Goal: Transaction & Acquisition: Purchase product/service

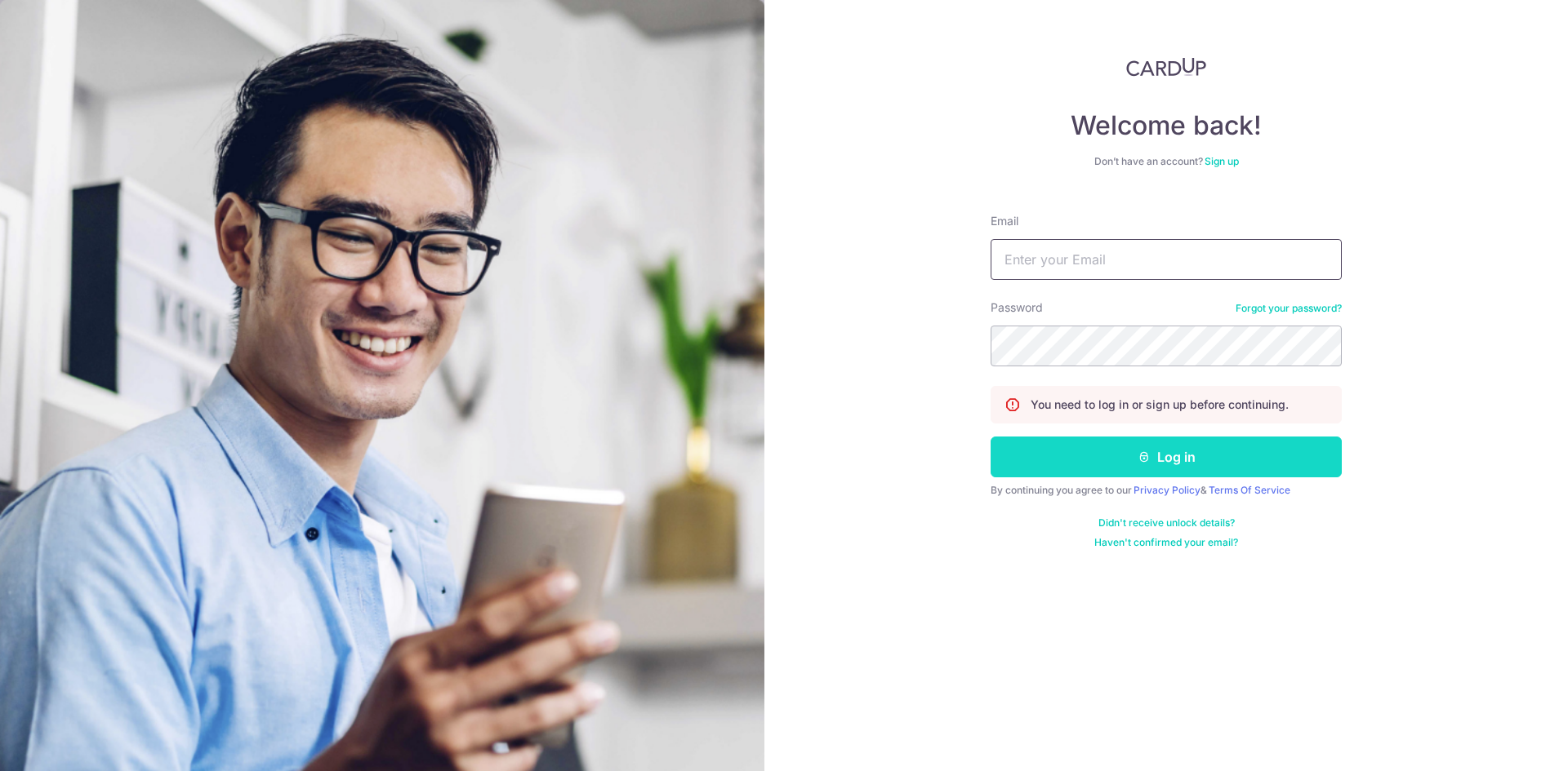
type input "[EMAIL_ADDRESS][DOMAIN_NAME]"
click at [1197, 459] on button "Log in" at bounding box center [1166, 457] width 351 height 41
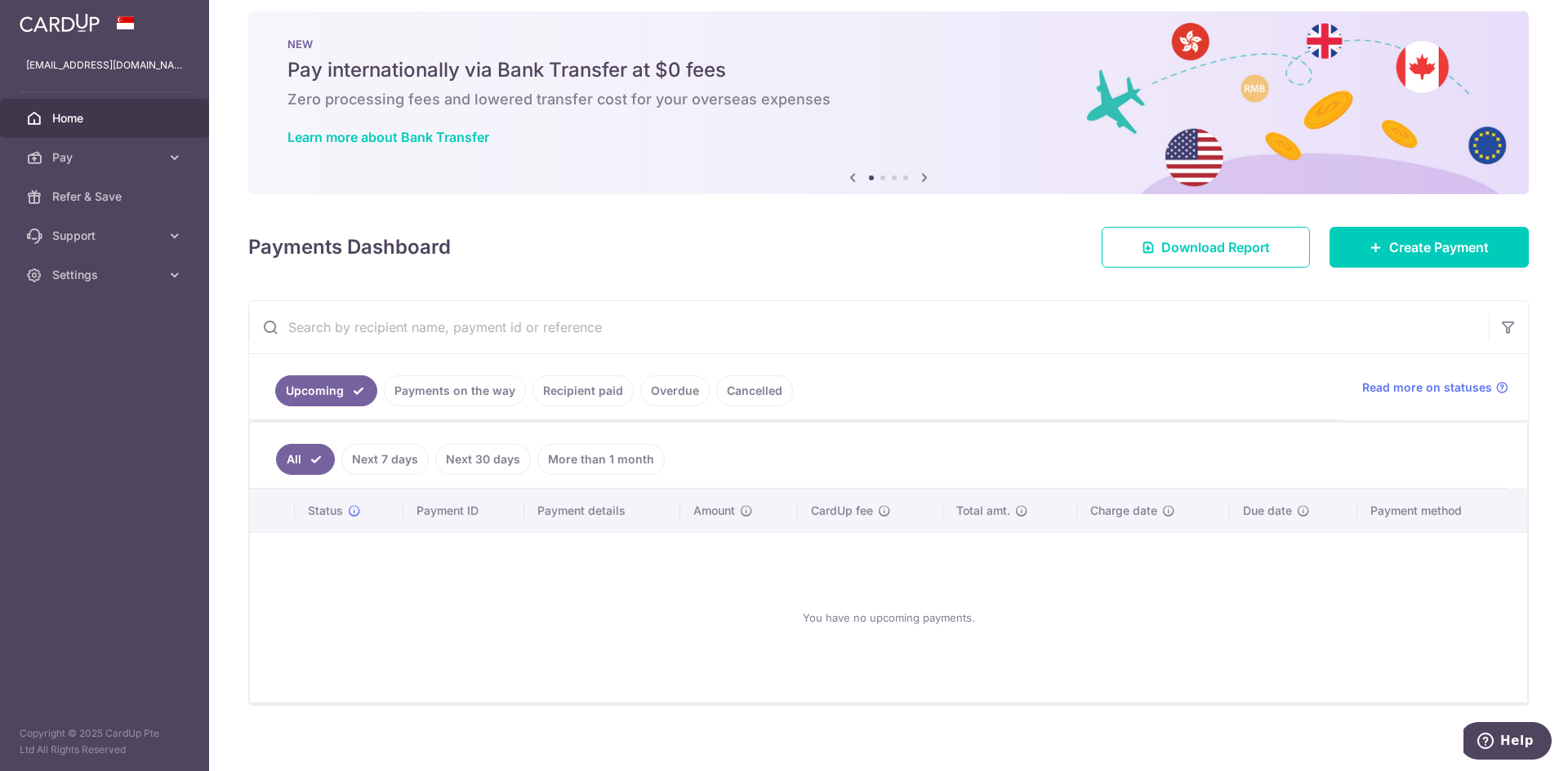
scroll to position [26, 0]
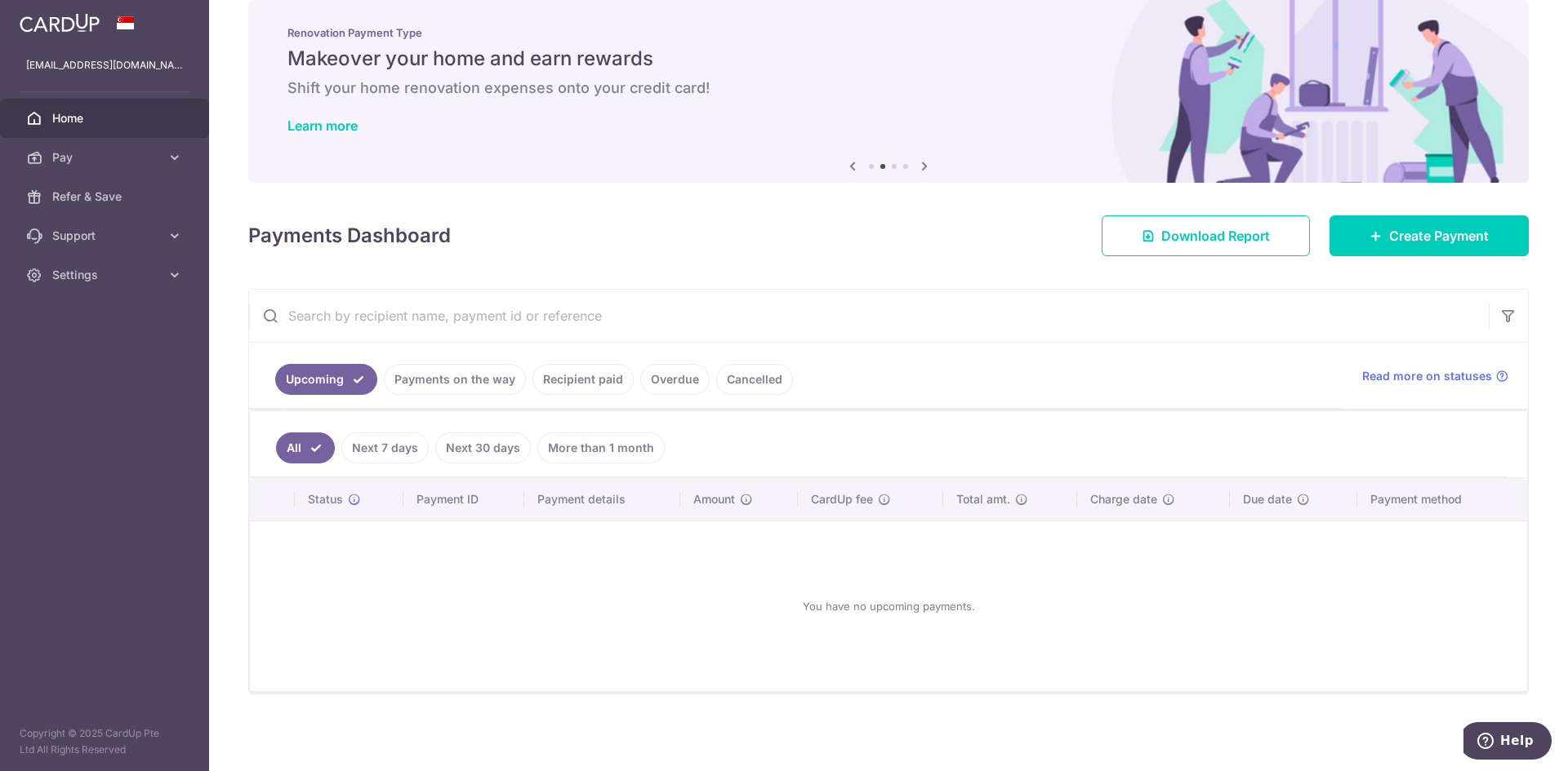
click at [444, 363] on ul "Upcoming Payments on the way Recipient paid Overdue Cancelled" at bounding box center [796, 376] width 1093 height 66
click at [458, 383] on link "Payments on the way" at bounding box center [455, 380] width 142 height 31
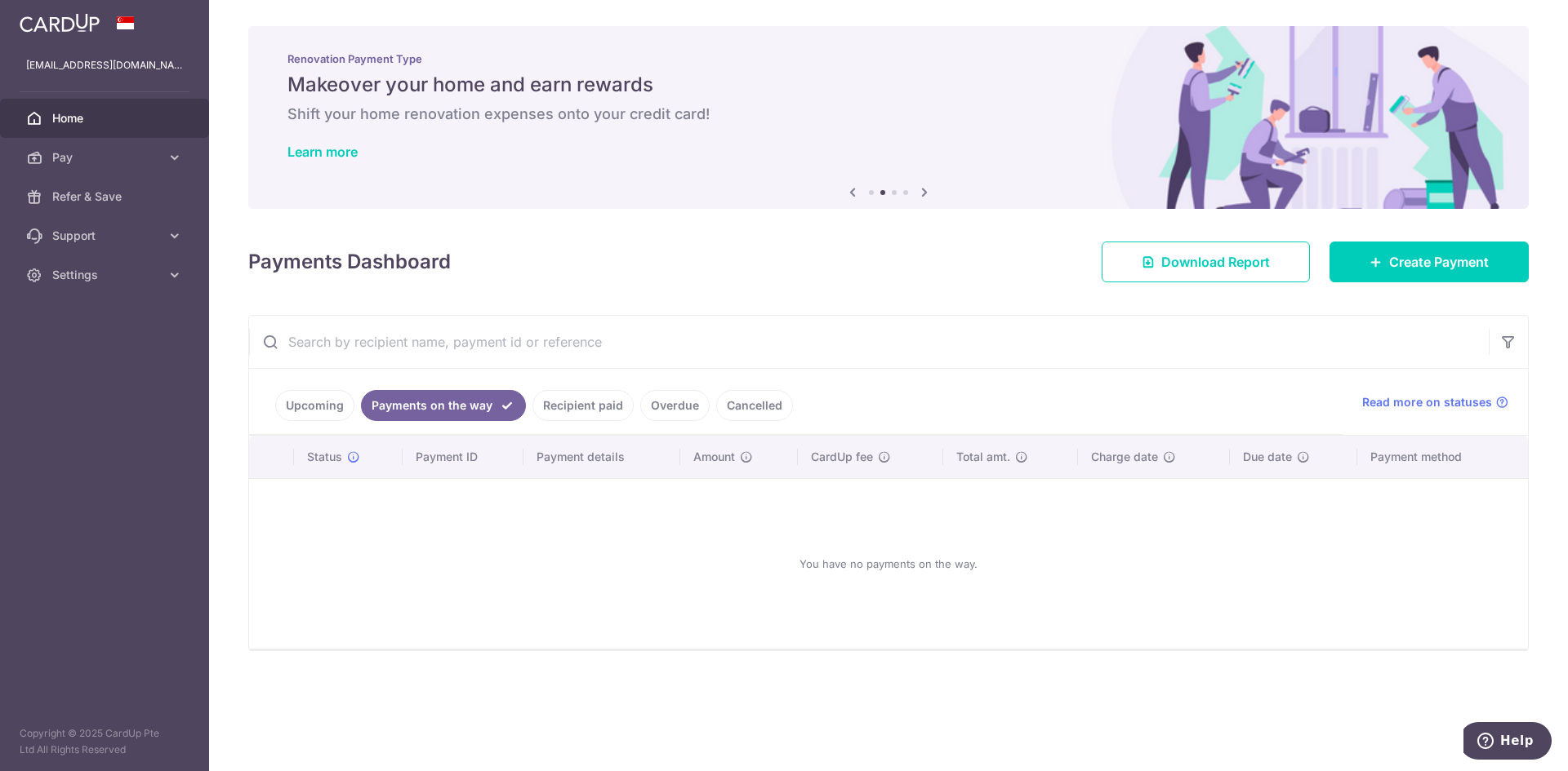
click at [580, 415] on link "Recipient paid" at bounding box center [582, 406] width 101 height 31
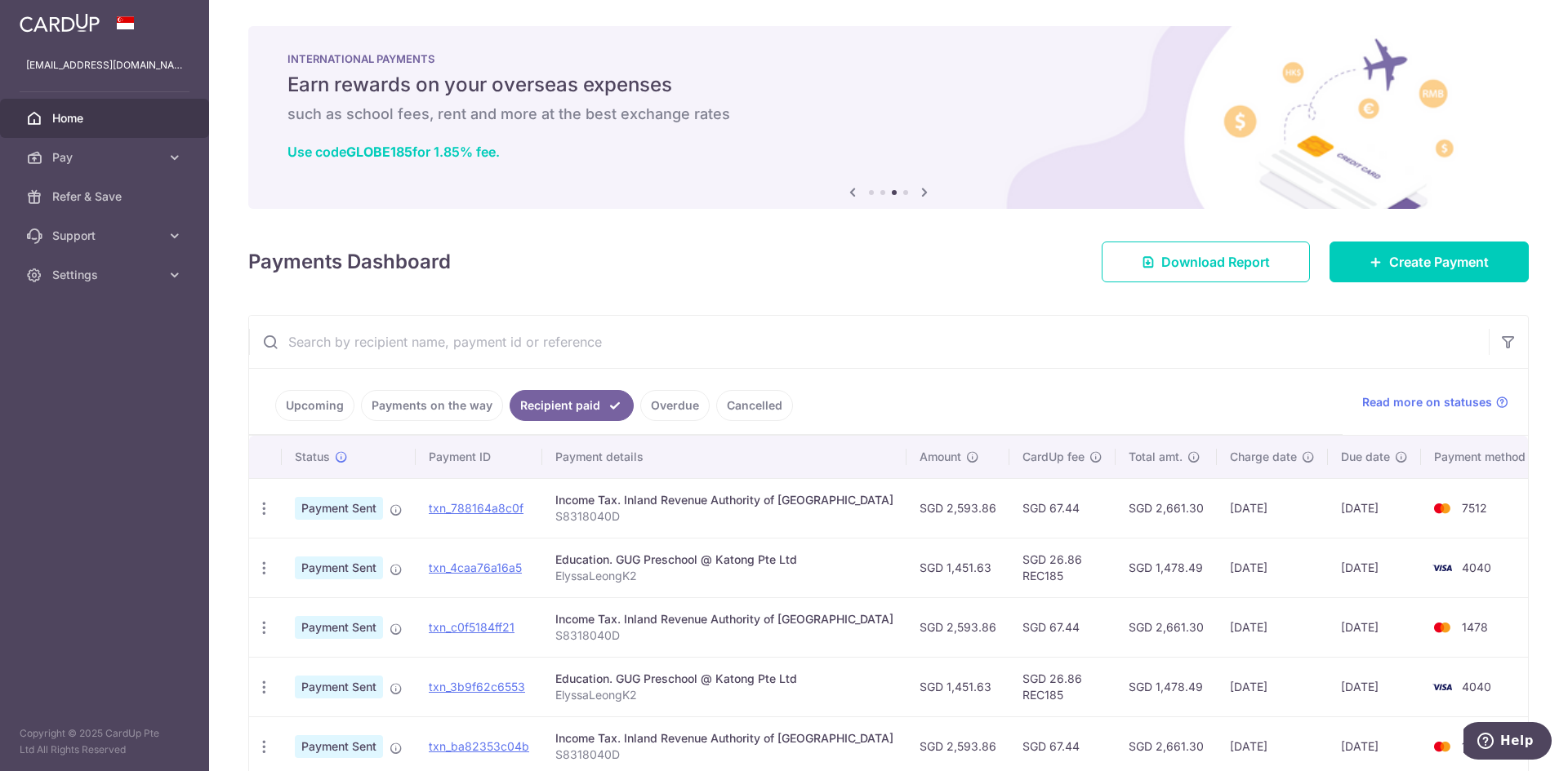
click at [674, 411] on link "Overdue" at bounding box center [675, 406] width 70 height 31
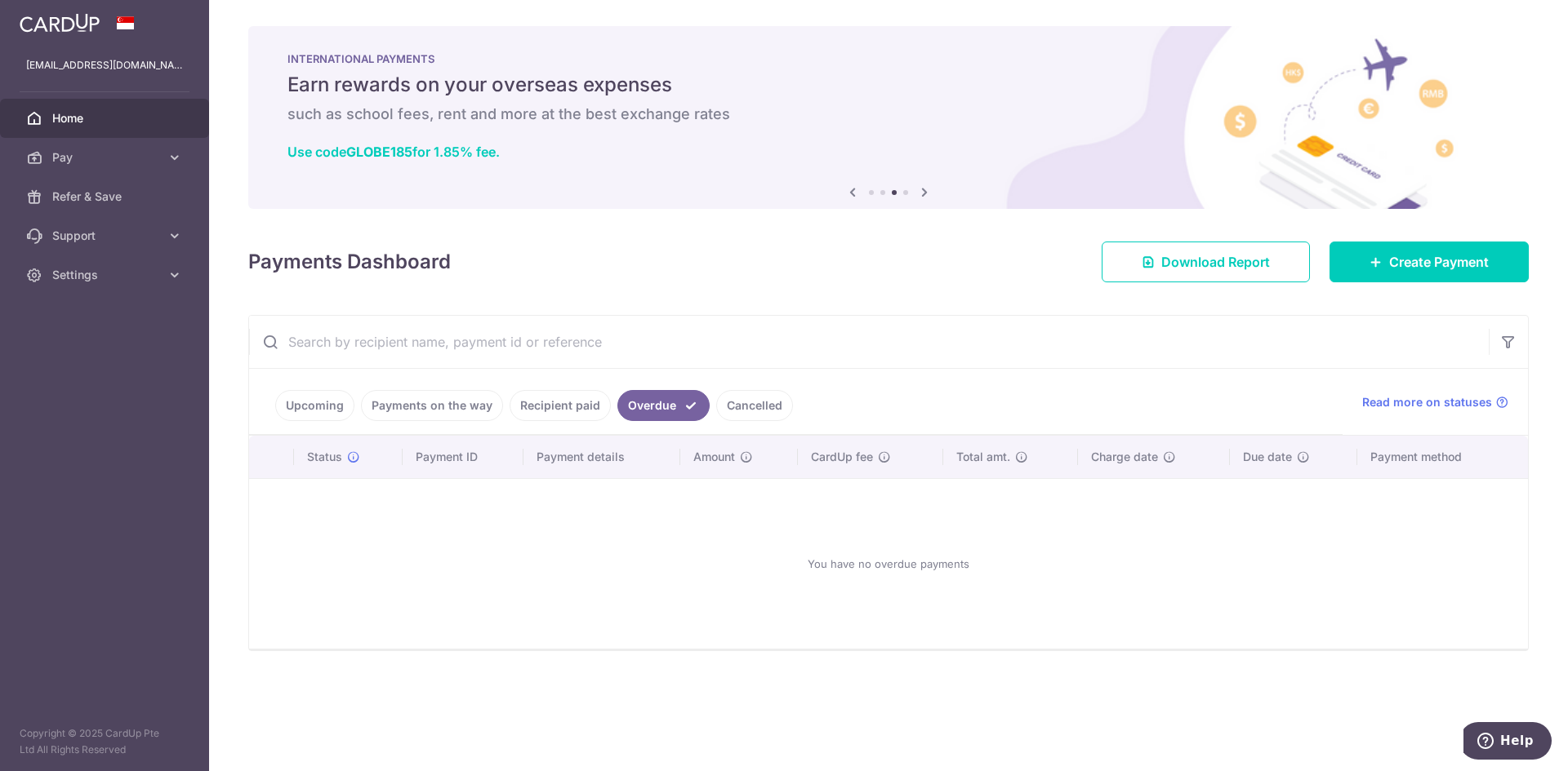
click at [737, 404] on link "Cancelled" at bounding box center [754, 406] width 77 height 31
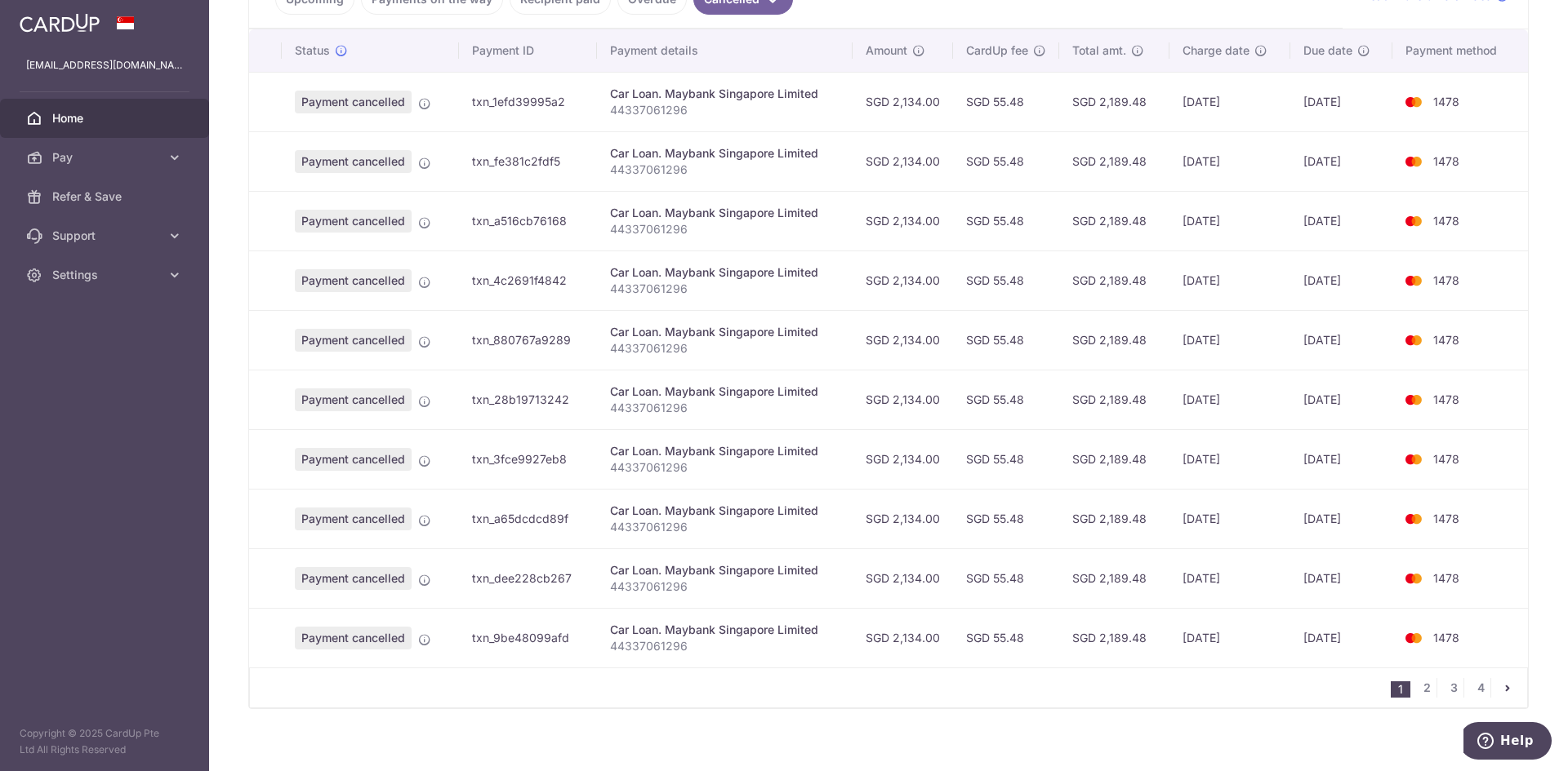
scroll to position [421, 0]
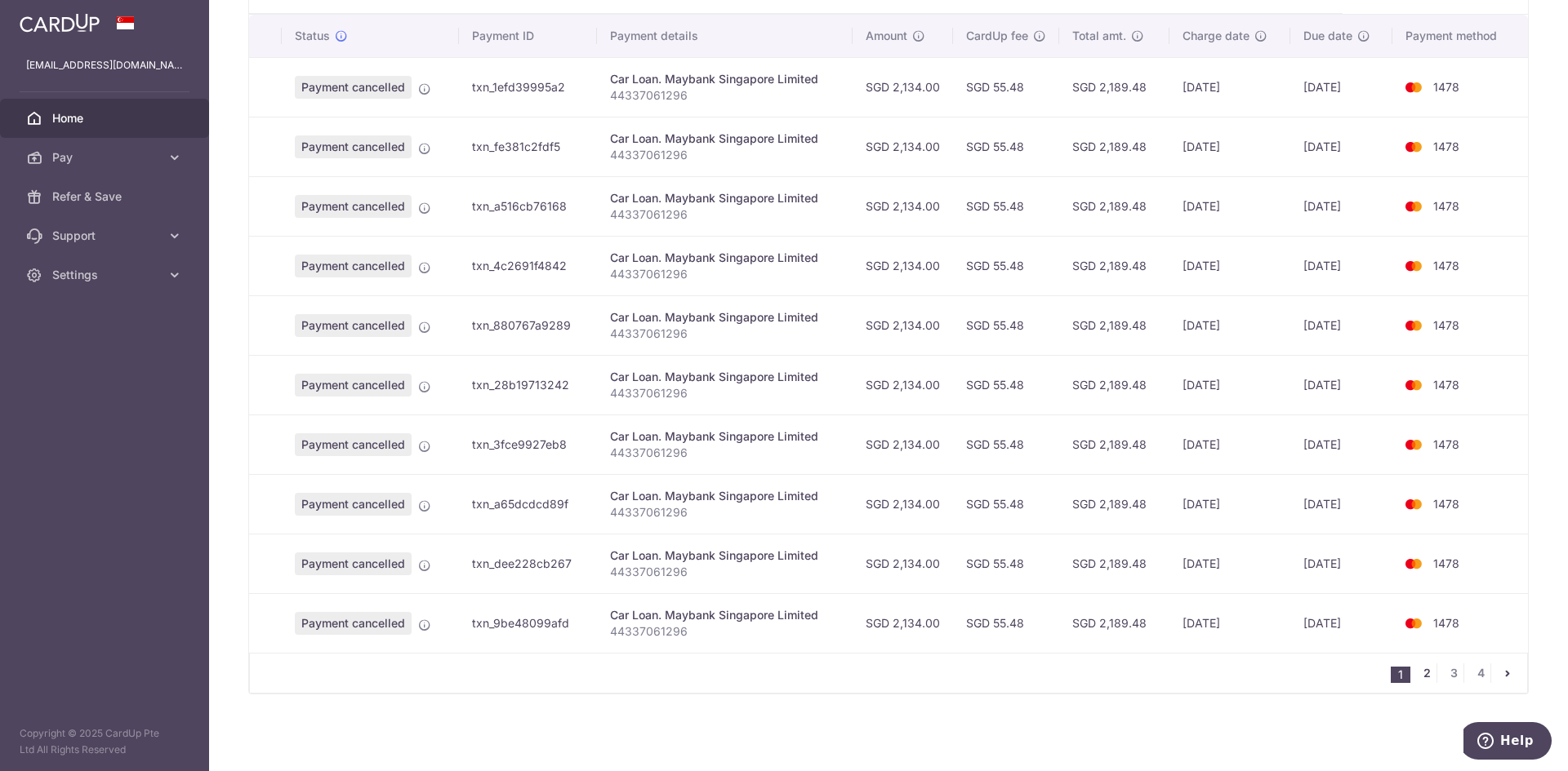
click at [1417, 666] on link "2" at bounding box center [1427, 673] width 19 height 19
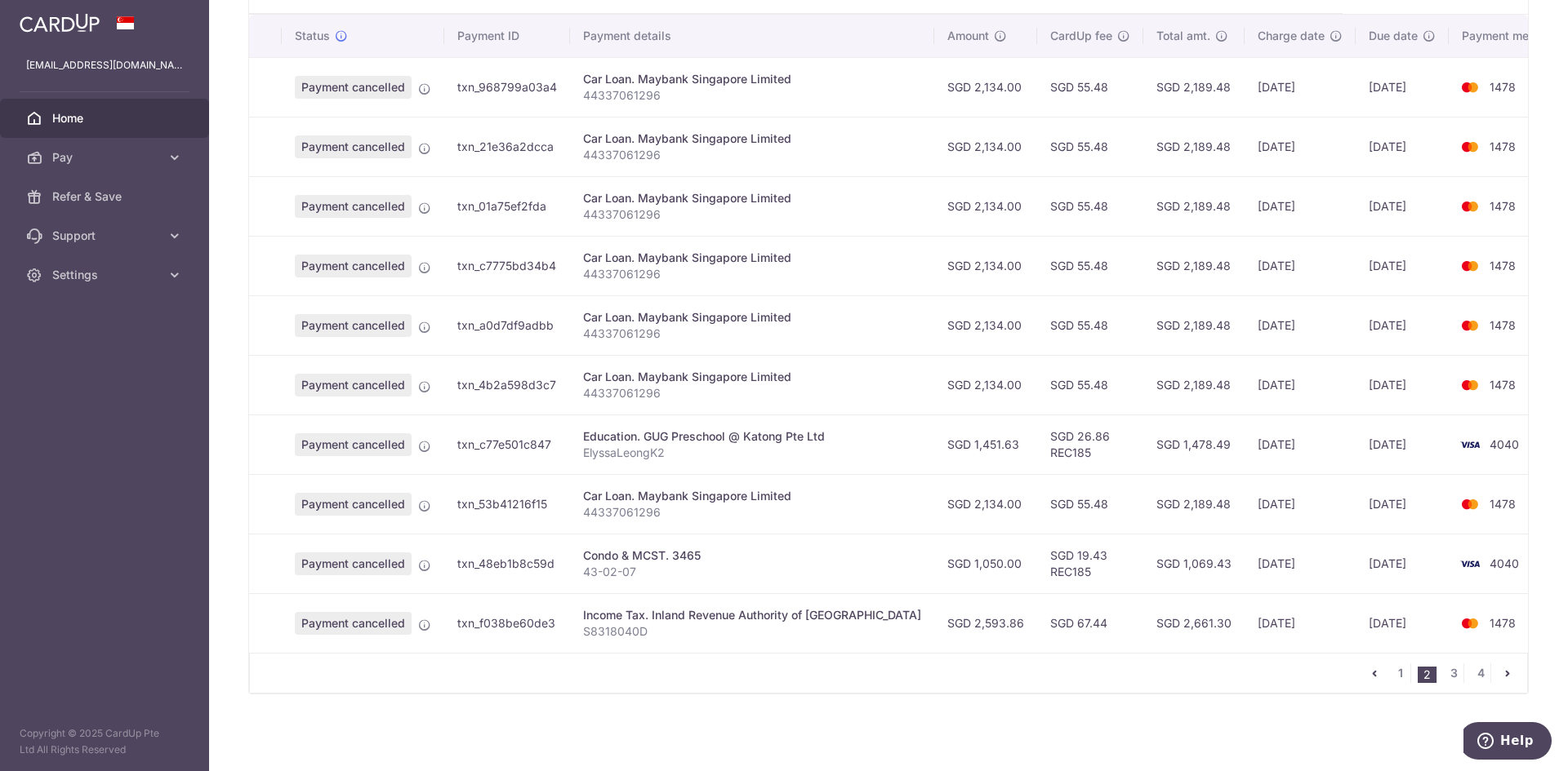
click at [683, 440] on div "Education. GUG Preschool @ Katong Pte Ltd" at bounding box center [752, 436] width 338 height 16
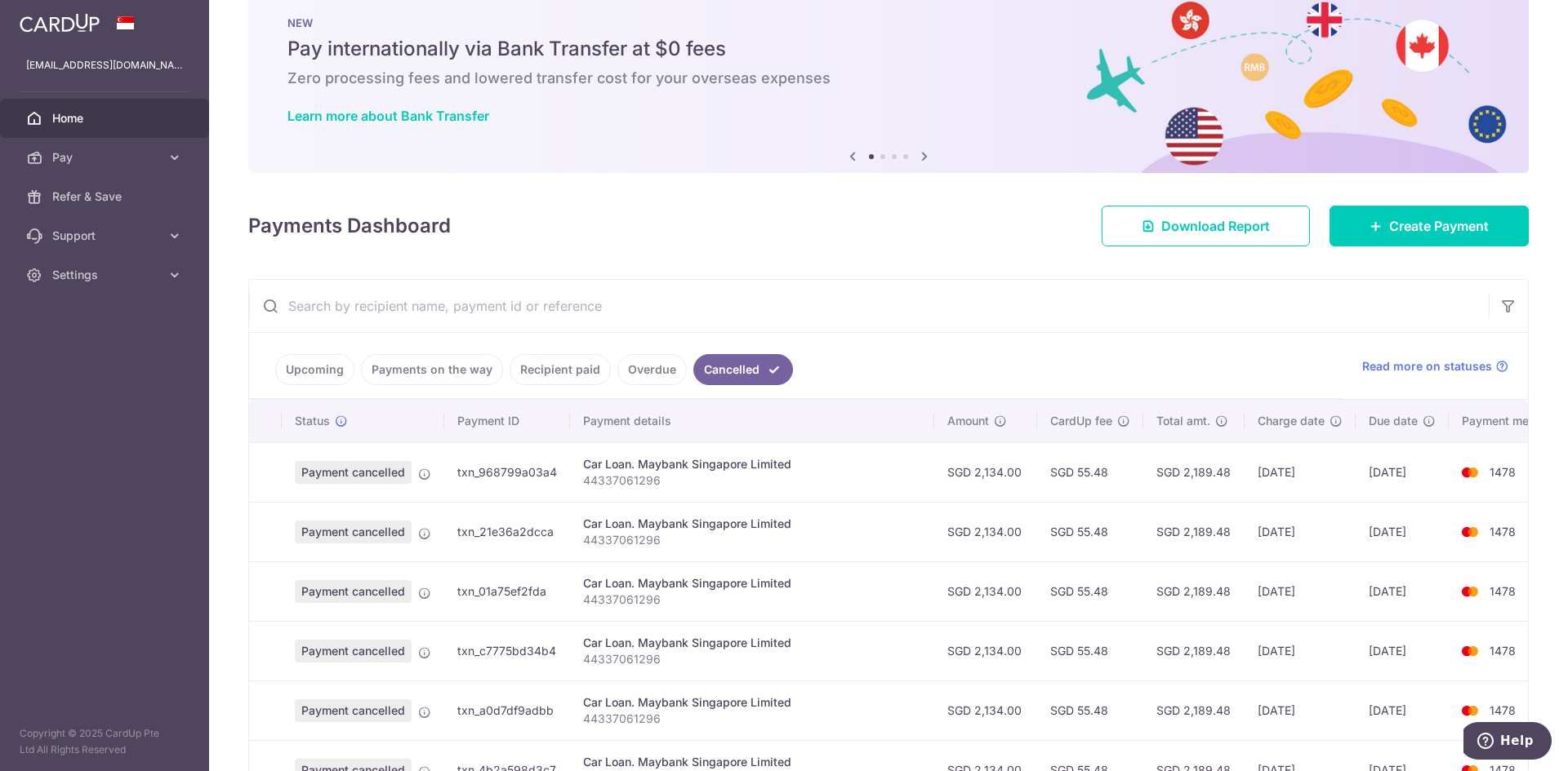
scroll to position [0, 0]
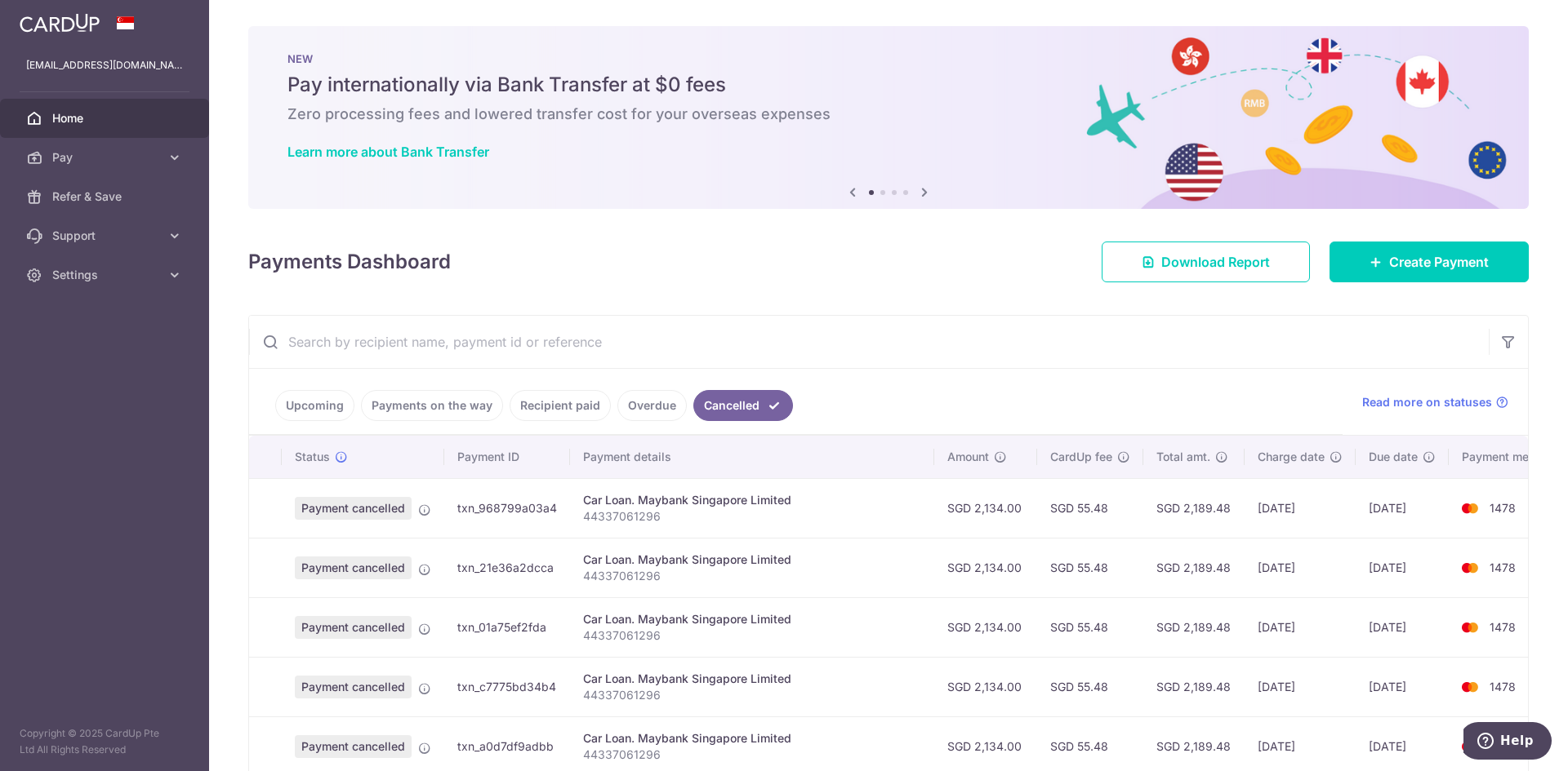
click at [334, 413] on link "Upcoming" at bounding box center [315, 406] width 79 height 31
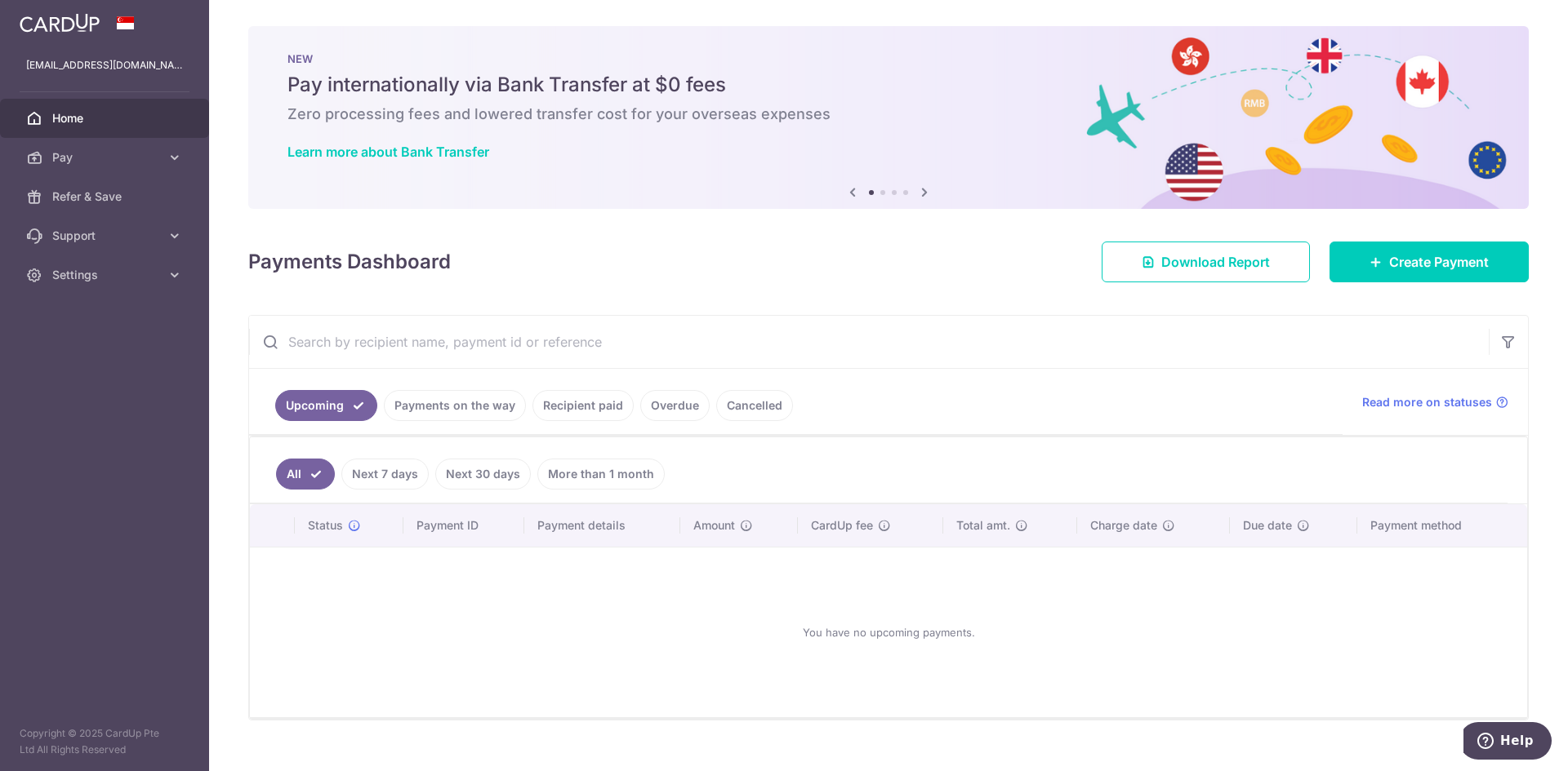
click at [449, 407] on link "Payments on the way" at bounding box center [455, 406] width 142 height 31
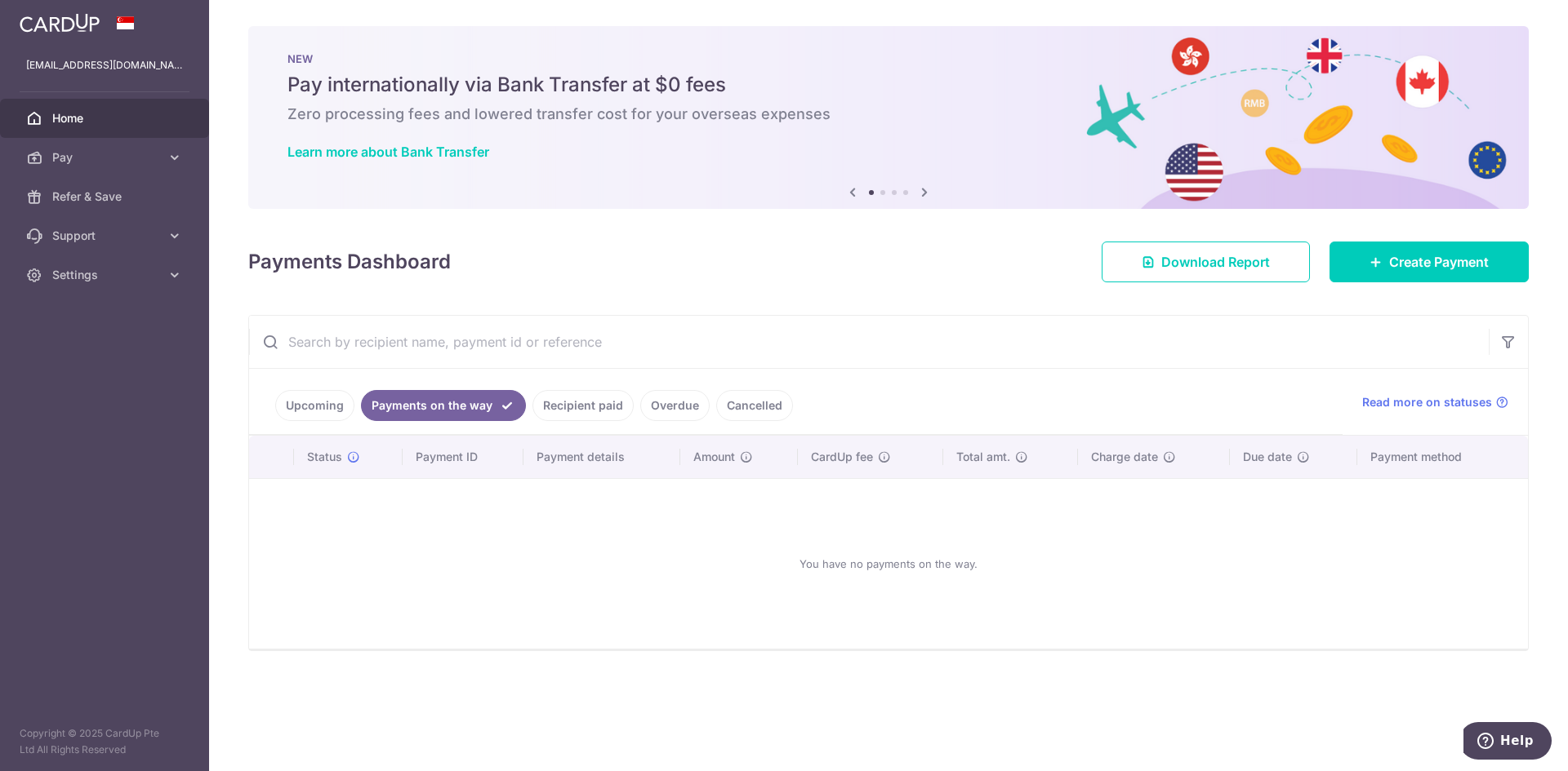
click at [594, 394] on link "Recipient paid" at bounding box center [582, 406] width 101 height 31
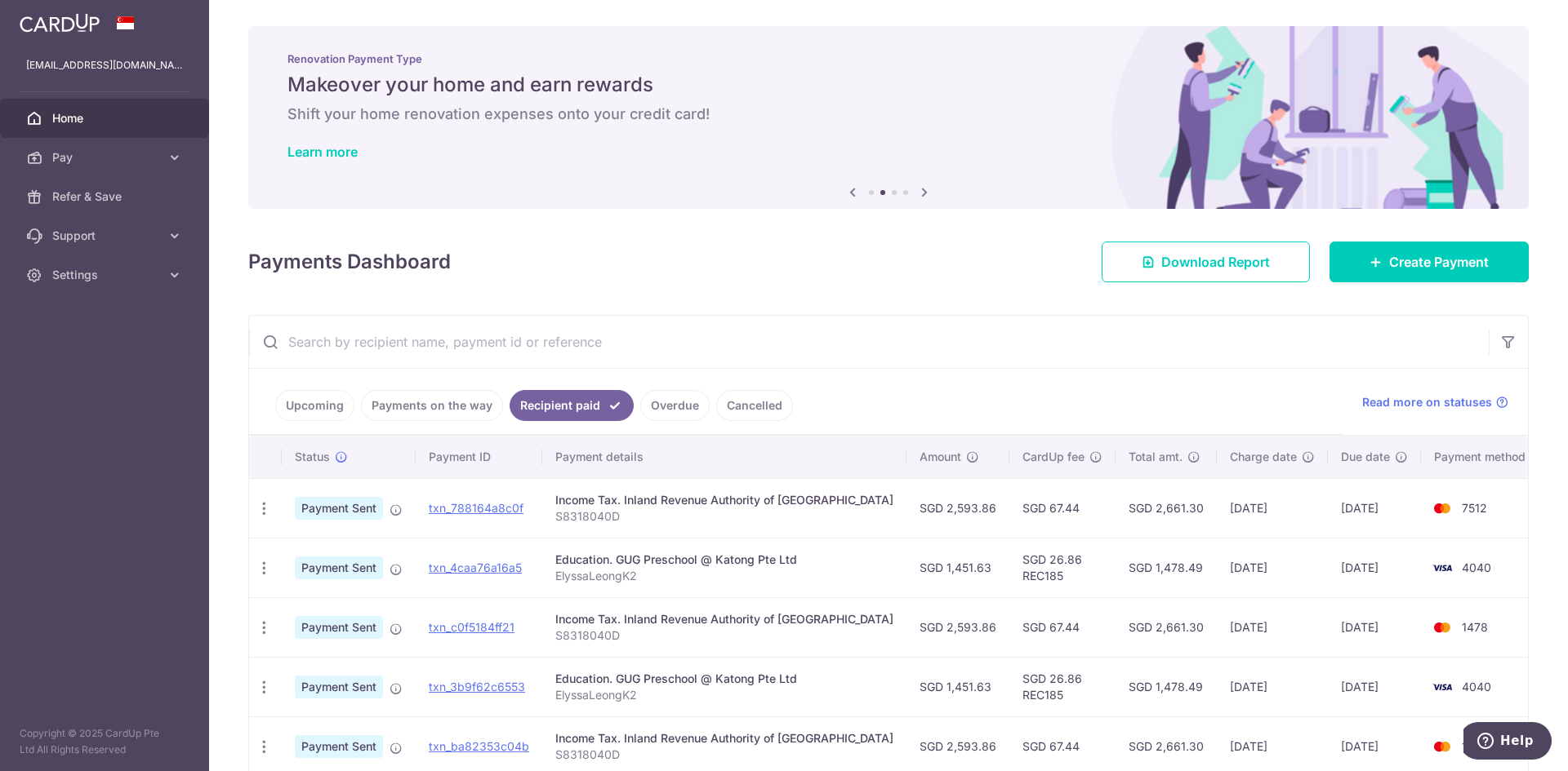
click at [1461, 512] on span "7512" at bounding box center [1474, 508] width 25 height 14
click at [316, 410] on link "Upcoming" at bounding box center [315, 406] width 79 height 31
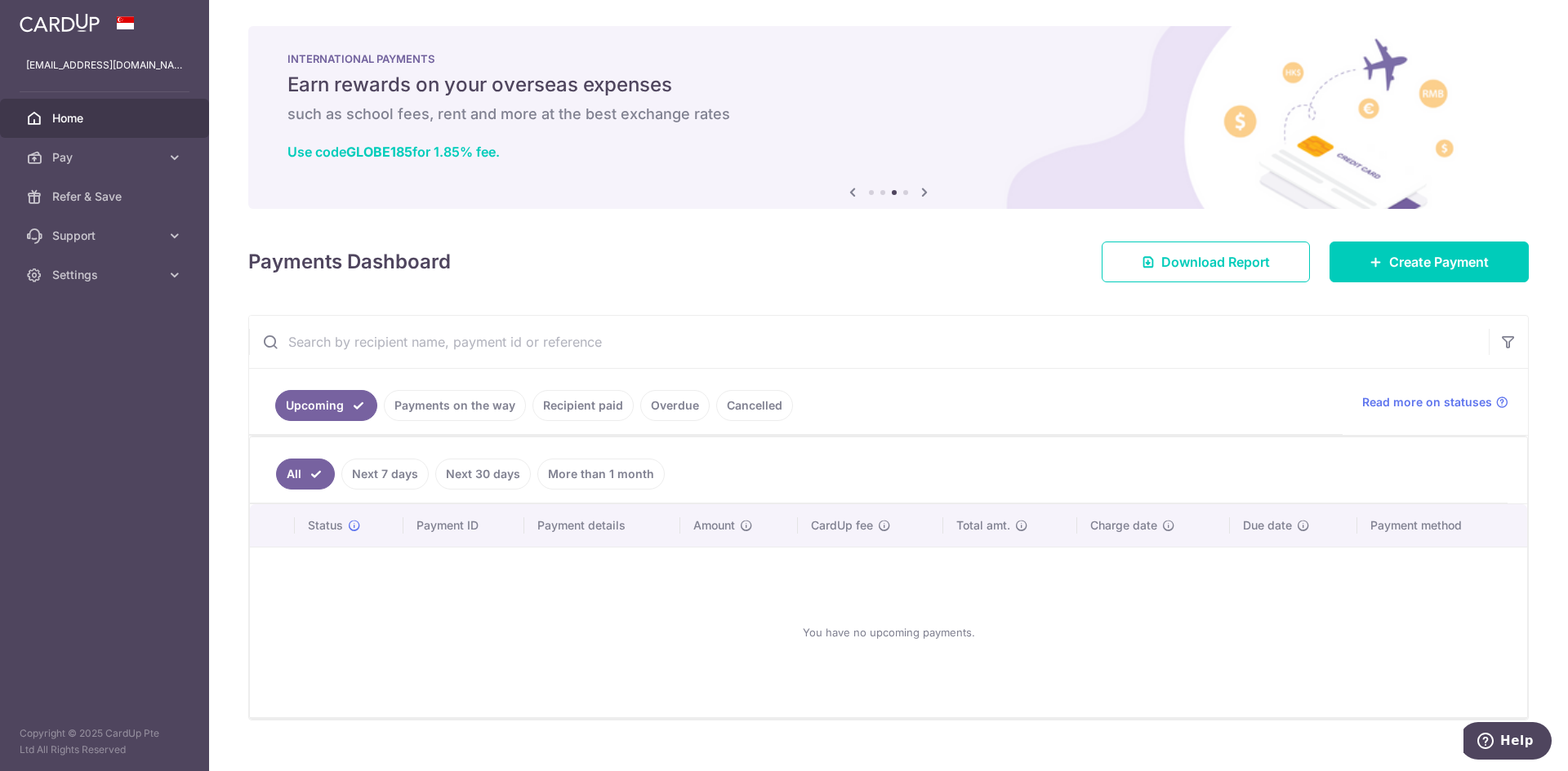
click at [562, 468] on link "More than 1 month" at bounding box center [600, 475] width 127 height 31
click at [459, 475] on link "Next 30 days" at bounding box center [460, 475] width 96 height 31
click at [392, 483] on link "Next 7 days" at bounding box center [362, 475] width 87 height 31
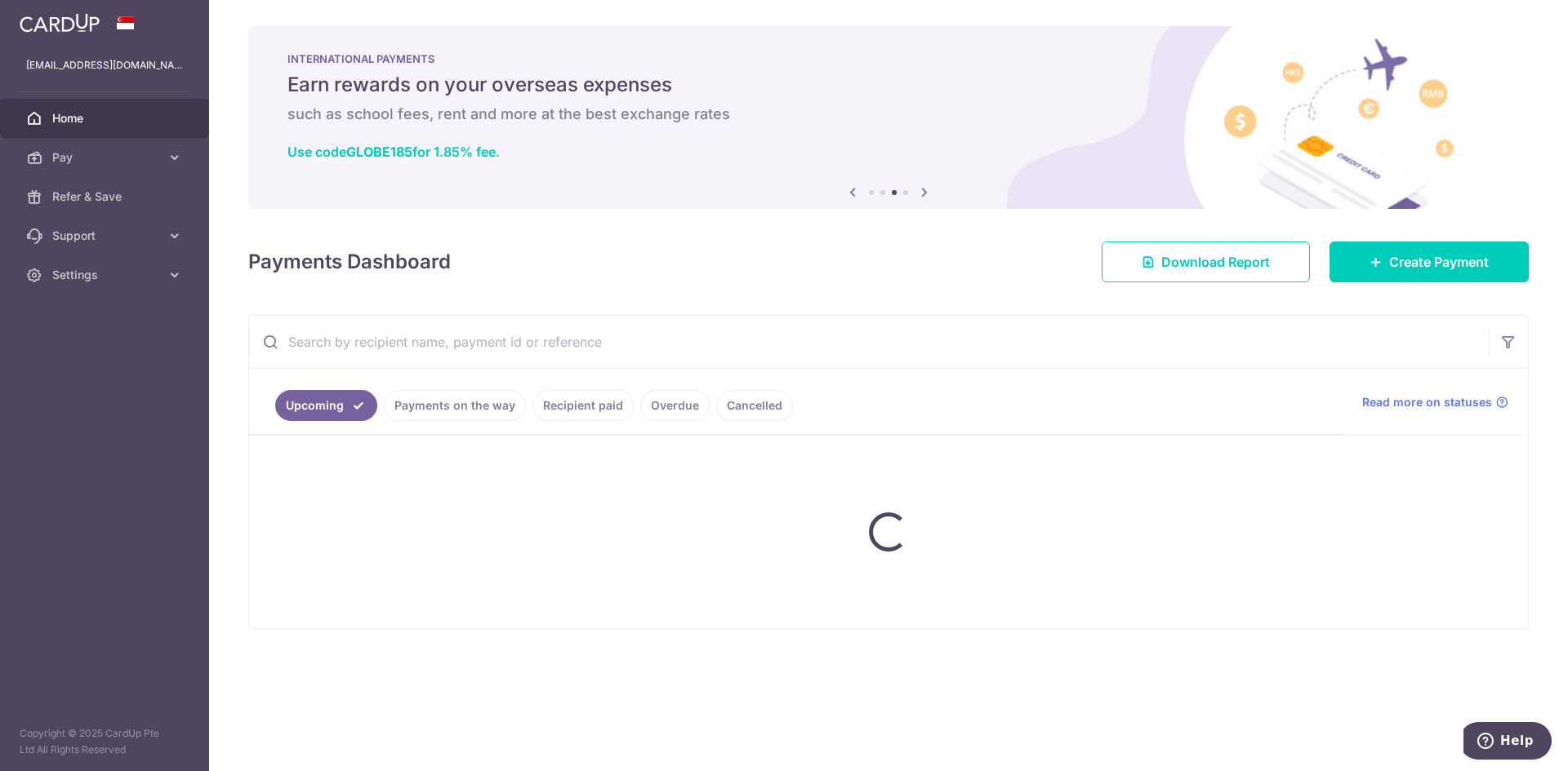
click at [318, 408] on link "Upcoming" at bounding box center [326, 406] width 102 height 31
click at [350, 400] on link "Upcoming" at bounding box center [326, 406] width 102 height 31
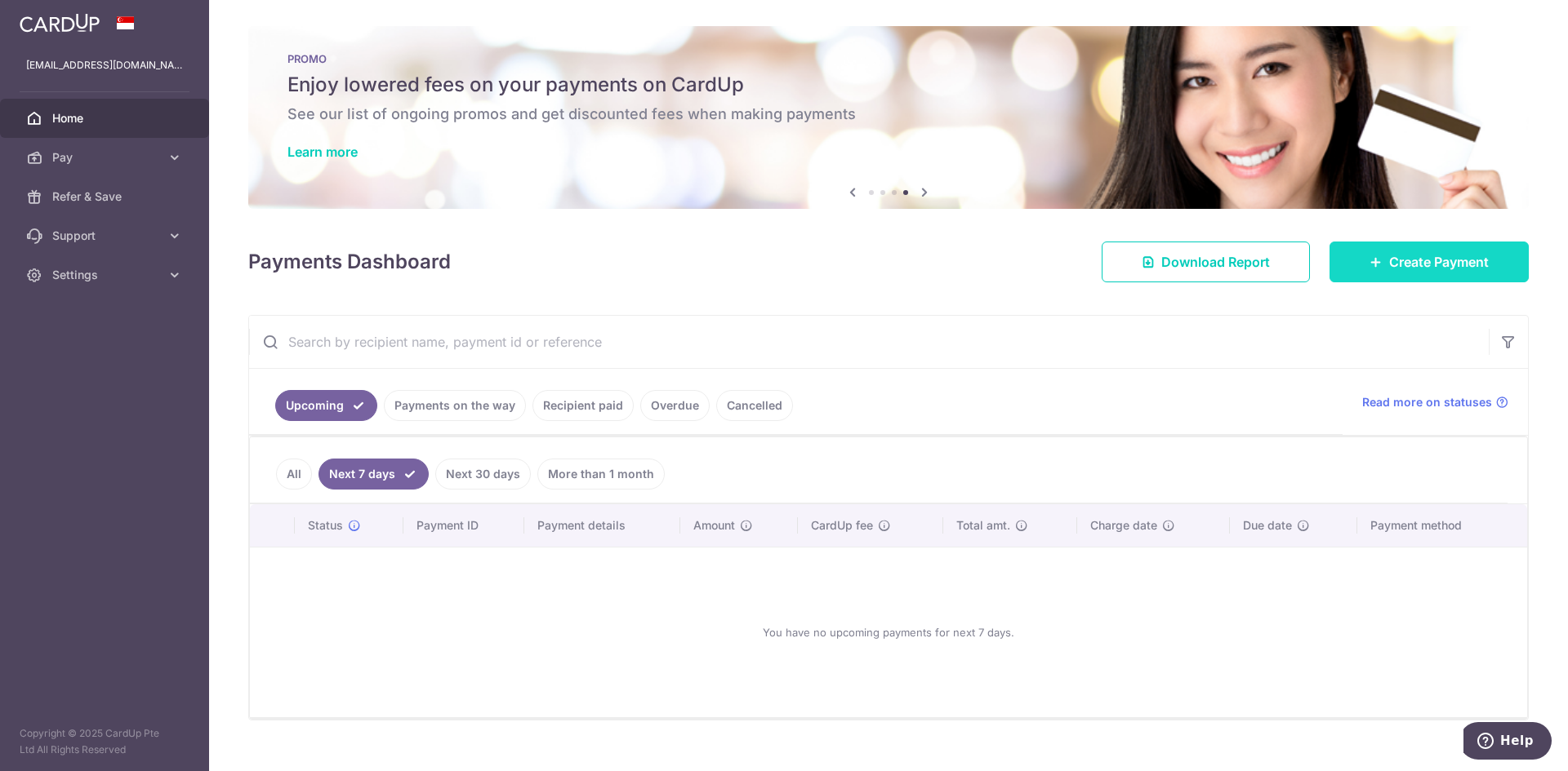
click at [1359, 271] on link "Create Payment" at bounding box center [1429, 262] width 200 height 41
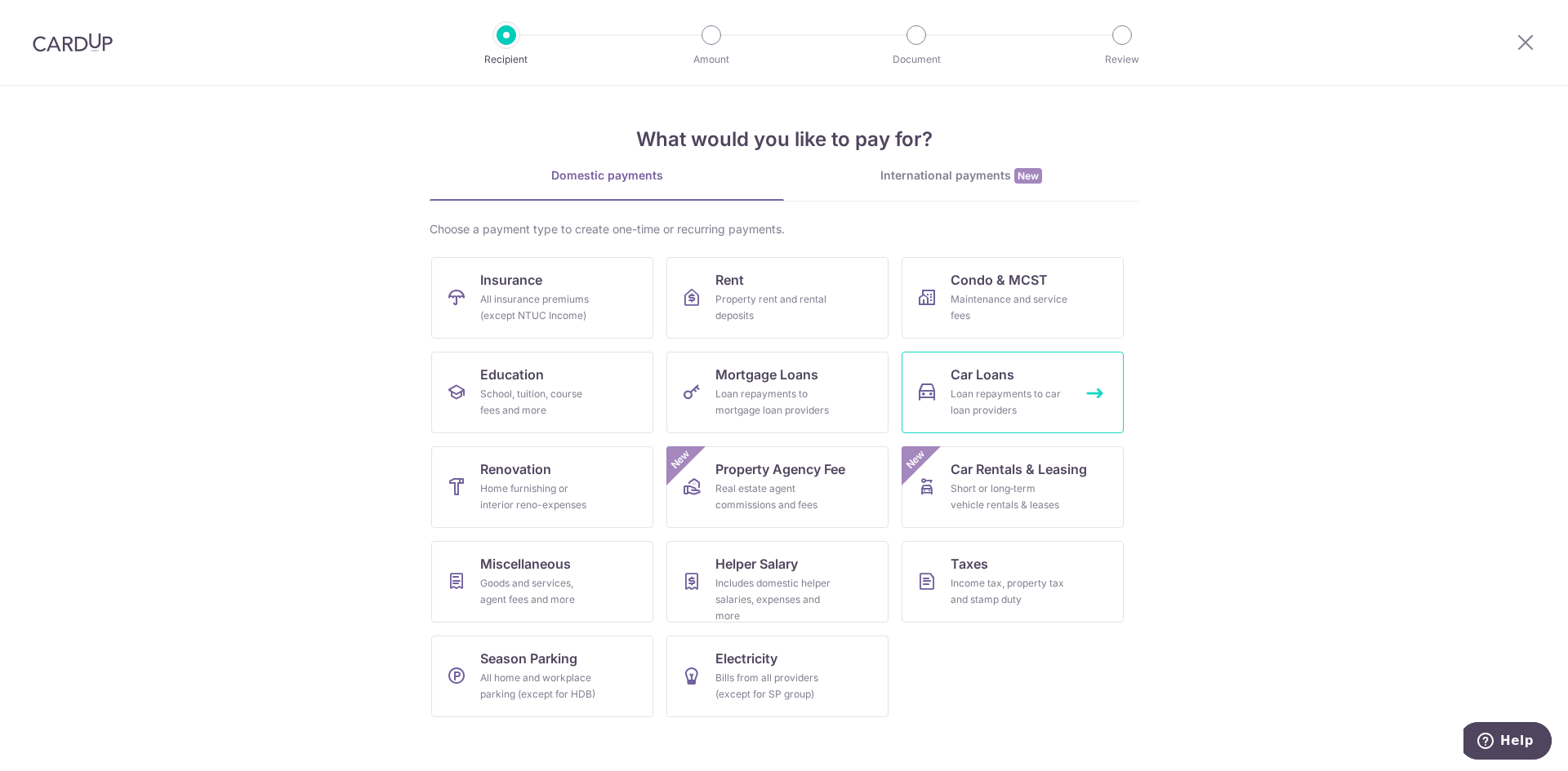
click at [1056, 417] on div "Loan repayments to car loan providers" at bounding box center [1009, 403] width 117 height 33
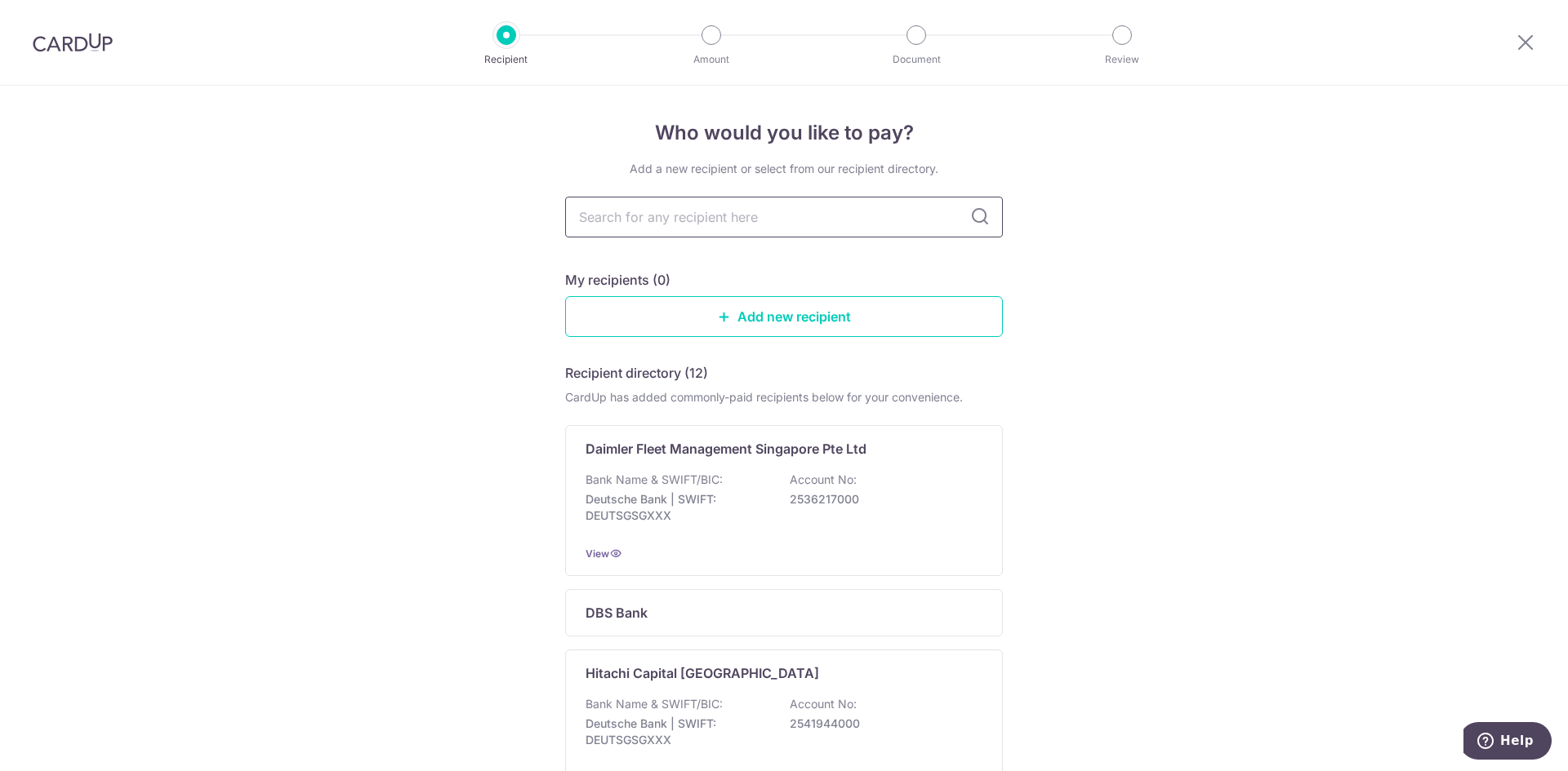
click at [768, 222] on input "text" at bounding box center [784, 217] width 438 height 41
type input "may"
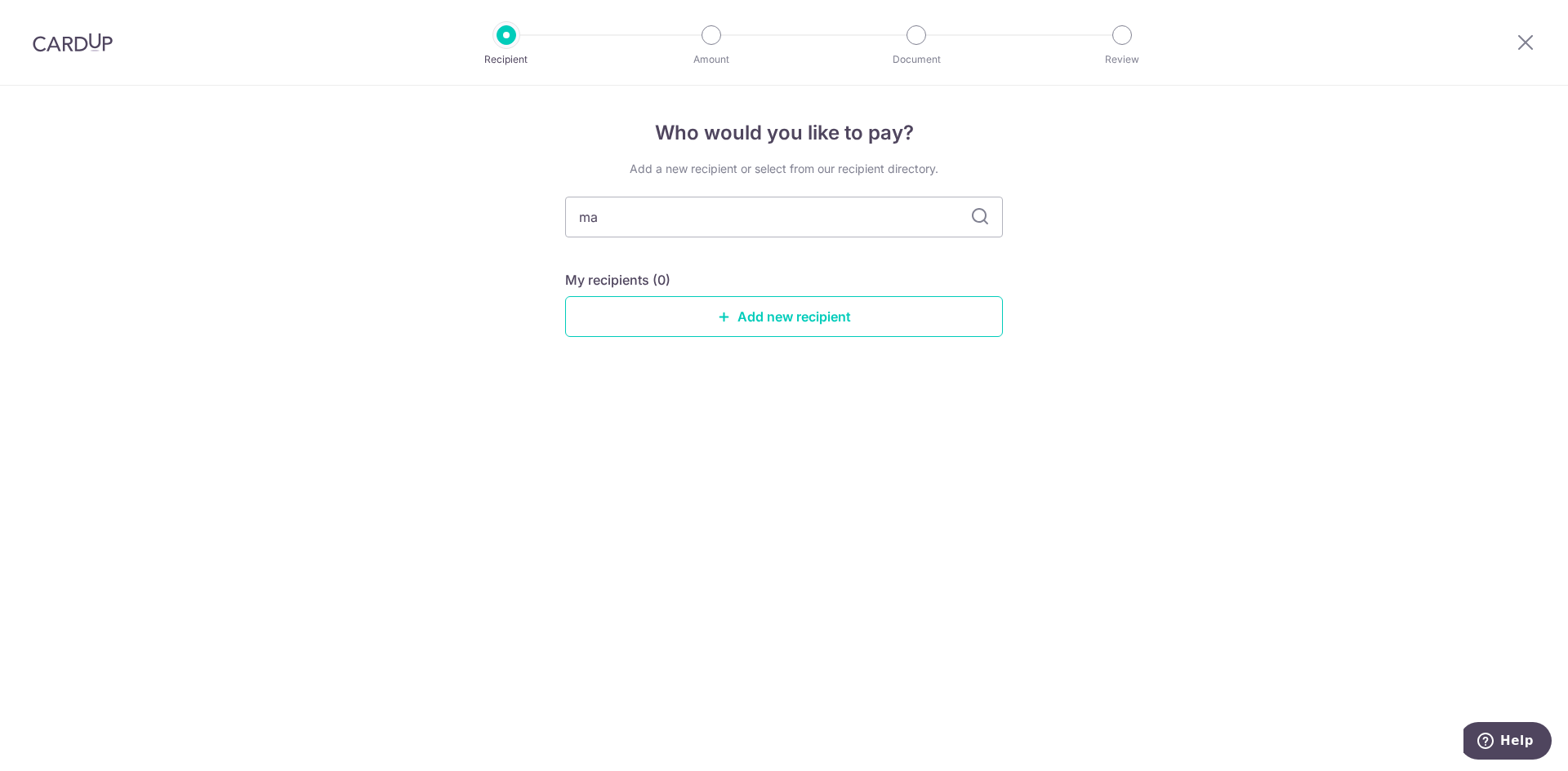
type input "m"
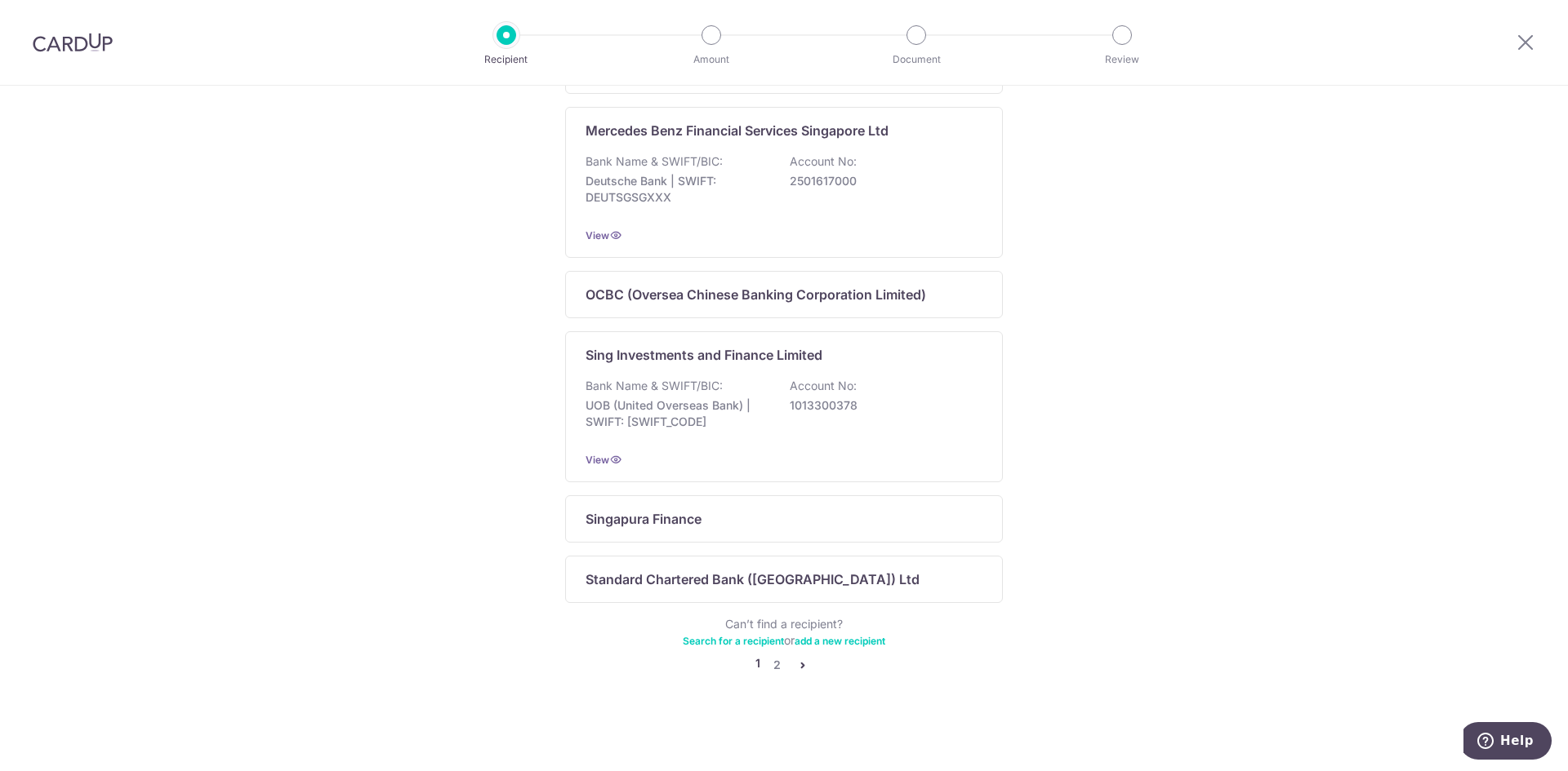
scroll to position [931, 0]
click at [770, 664] on link "2" at bounding box center [776, 665] width 19 height 19
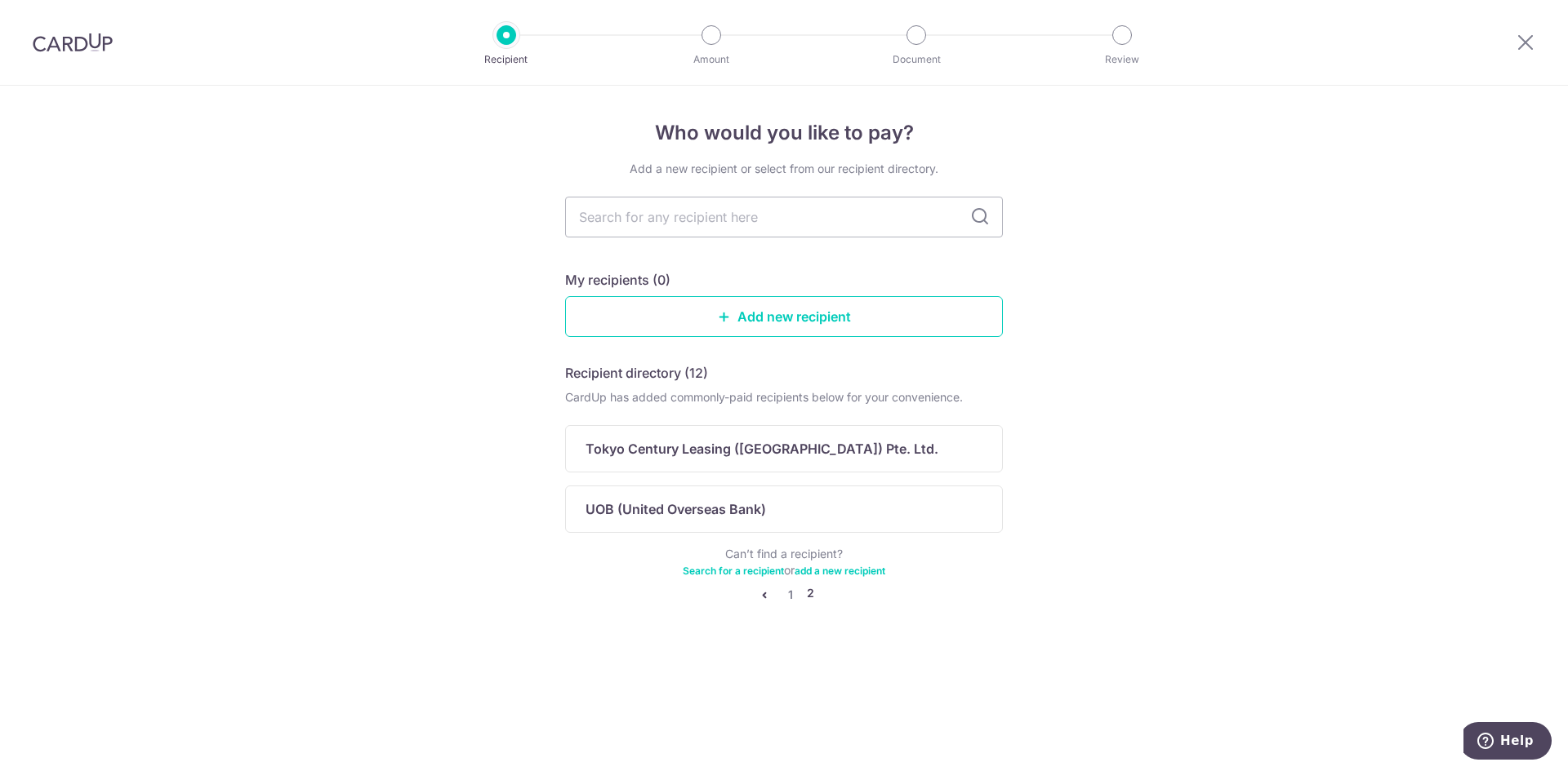
scroll to position [0, 0]
click at [788, 594] on link "1" at bounding box center [791, 595] width 19 height 19
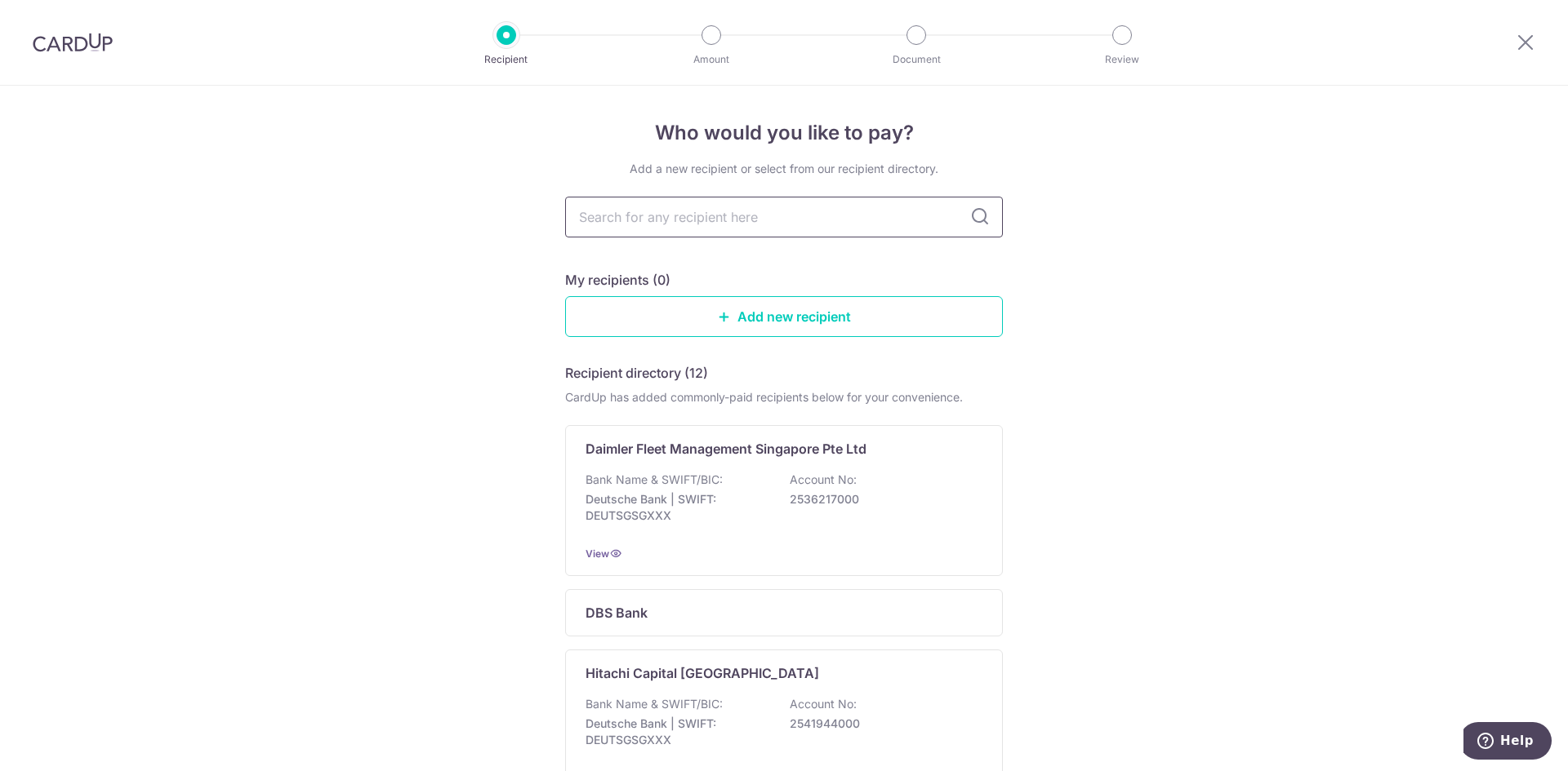
click at [760, 231] on input "text" at bounding box center [784, 217] width 438 height 41
type input "Maybank"
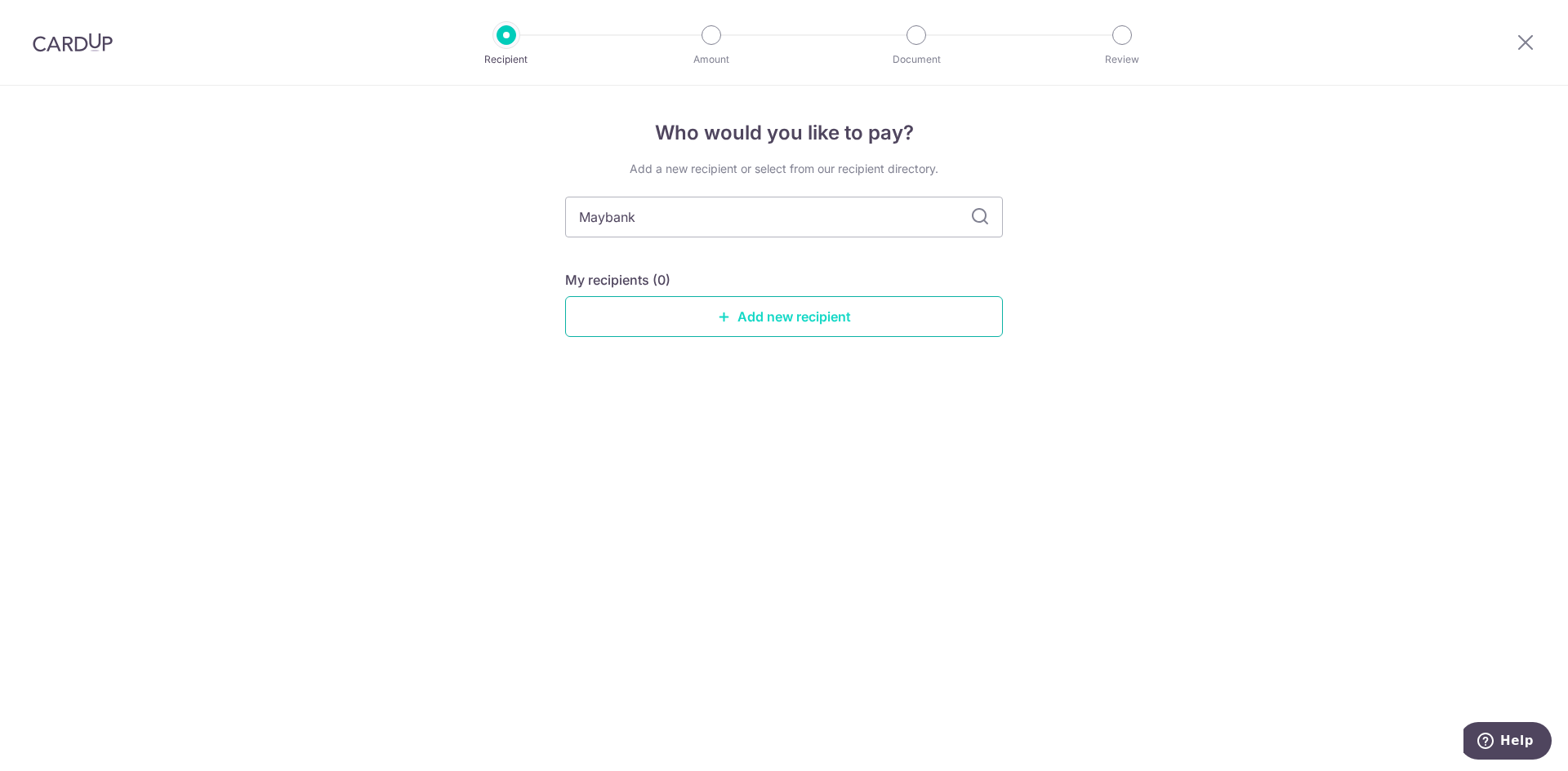
click at [747, 302] on link "Add new recipient" at bounding box center [784, 317] width 438 height 41
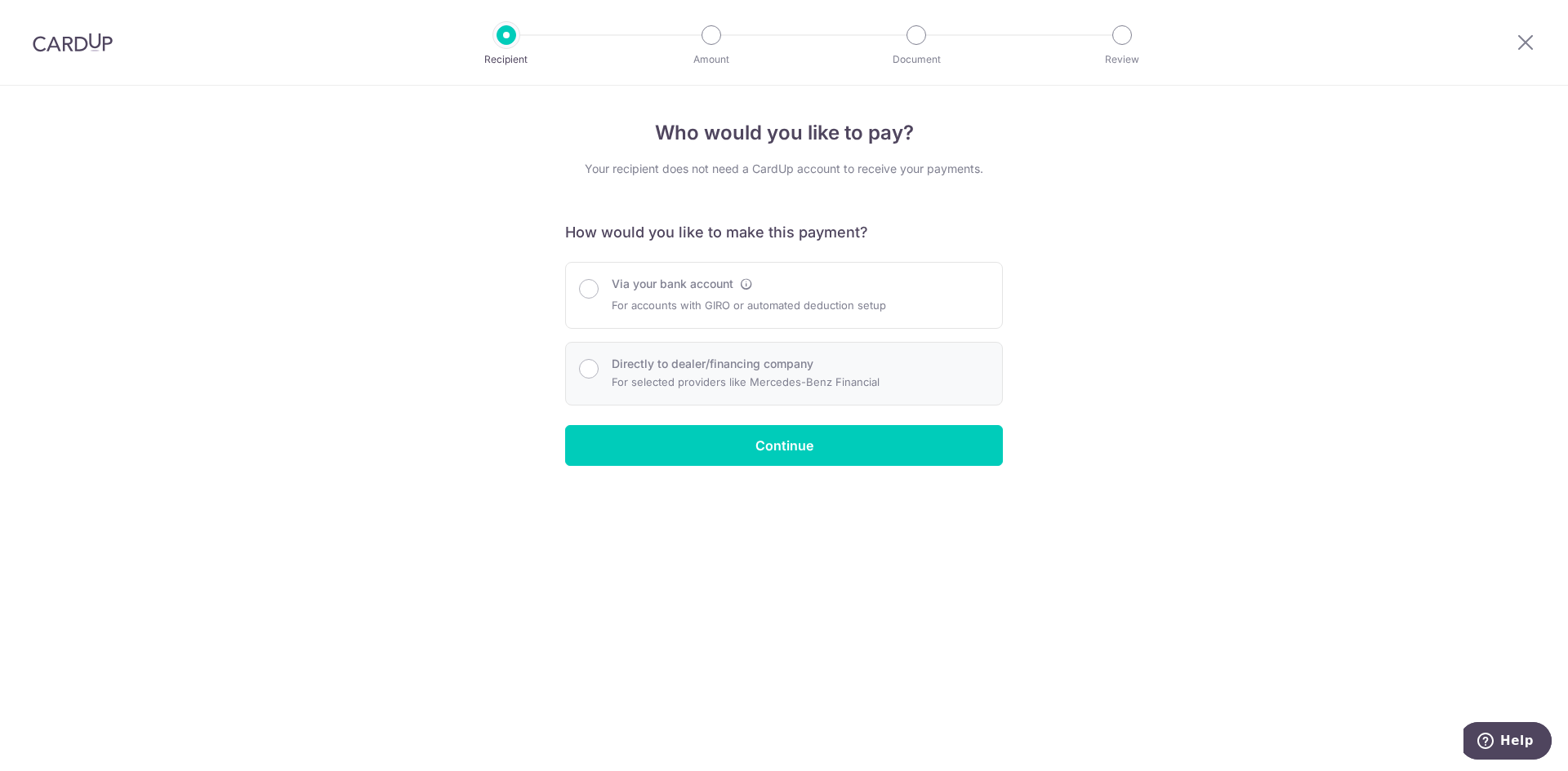
click at [854, 391] on div "Directly to dealer/financing company For selected providers like Mercedes-Benz …" at bounding box center [784, 374] width 438 height 64
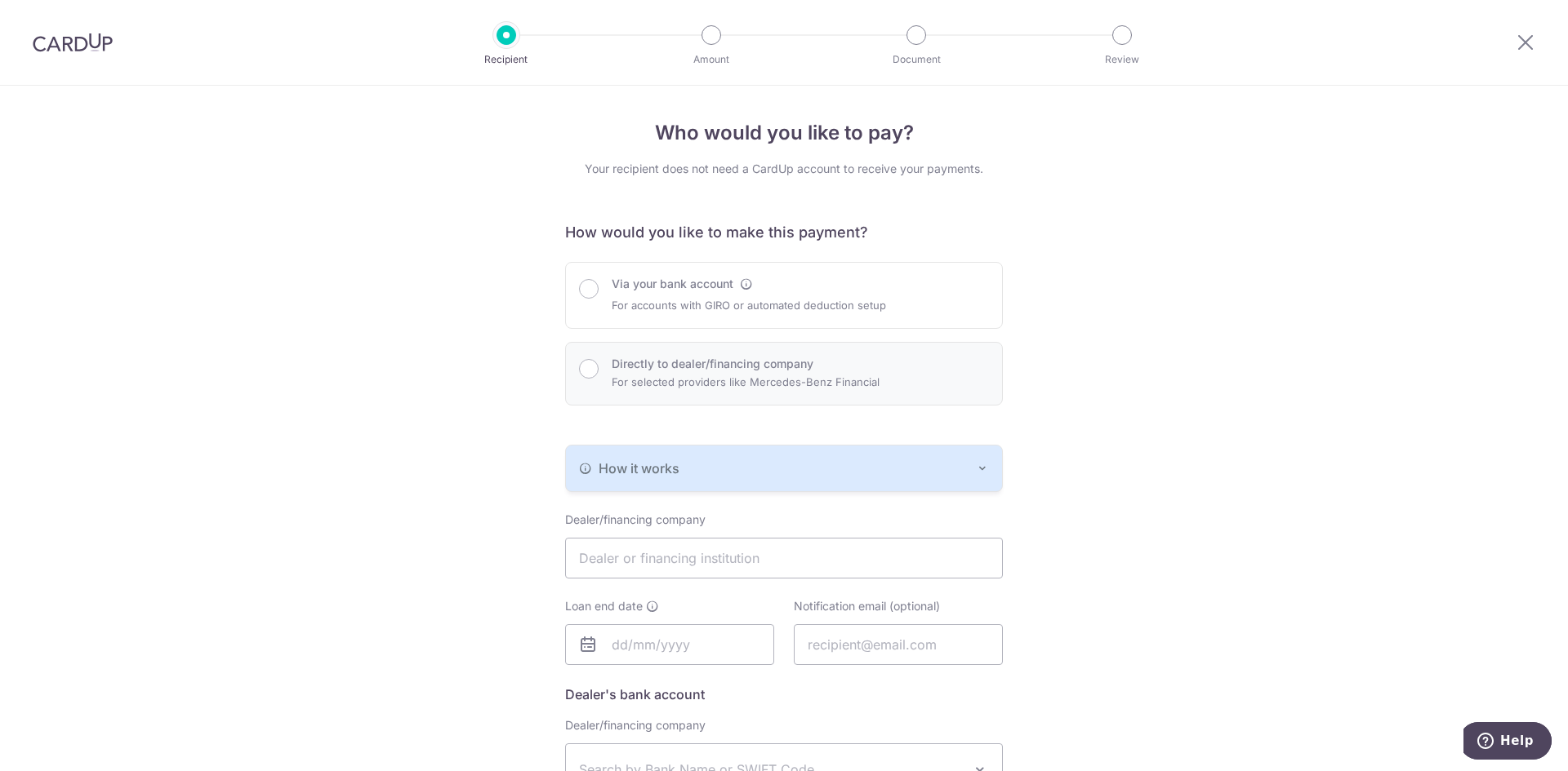
radio input "true"
click at [718, 313] on p "For accounts with GIRO or automated deduction setup" at bounding box center [748, 305] width 274 height 19
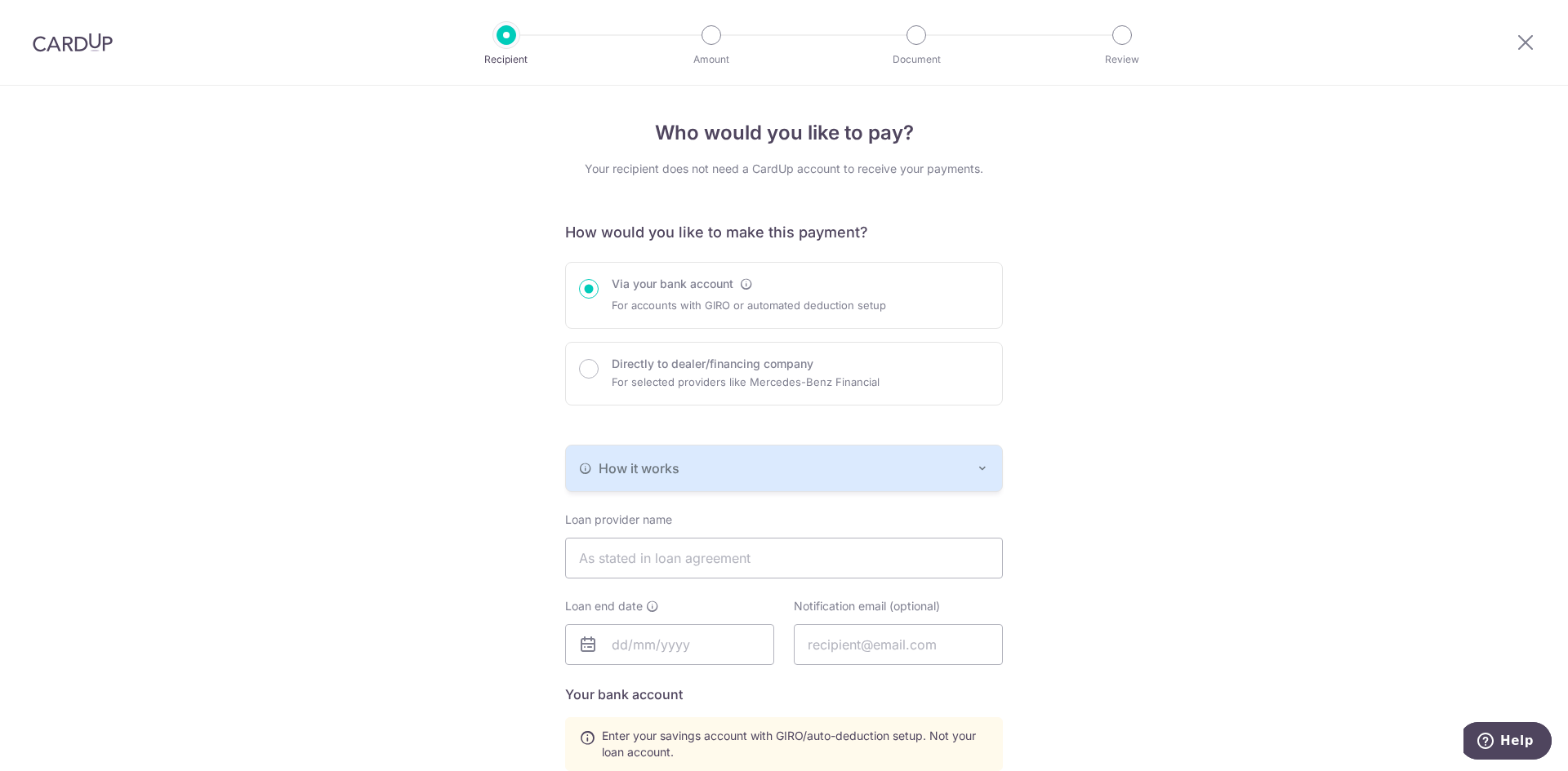
click at [896, 464] on div "How it works" at bounding box center [783, 469] width 410 height 19
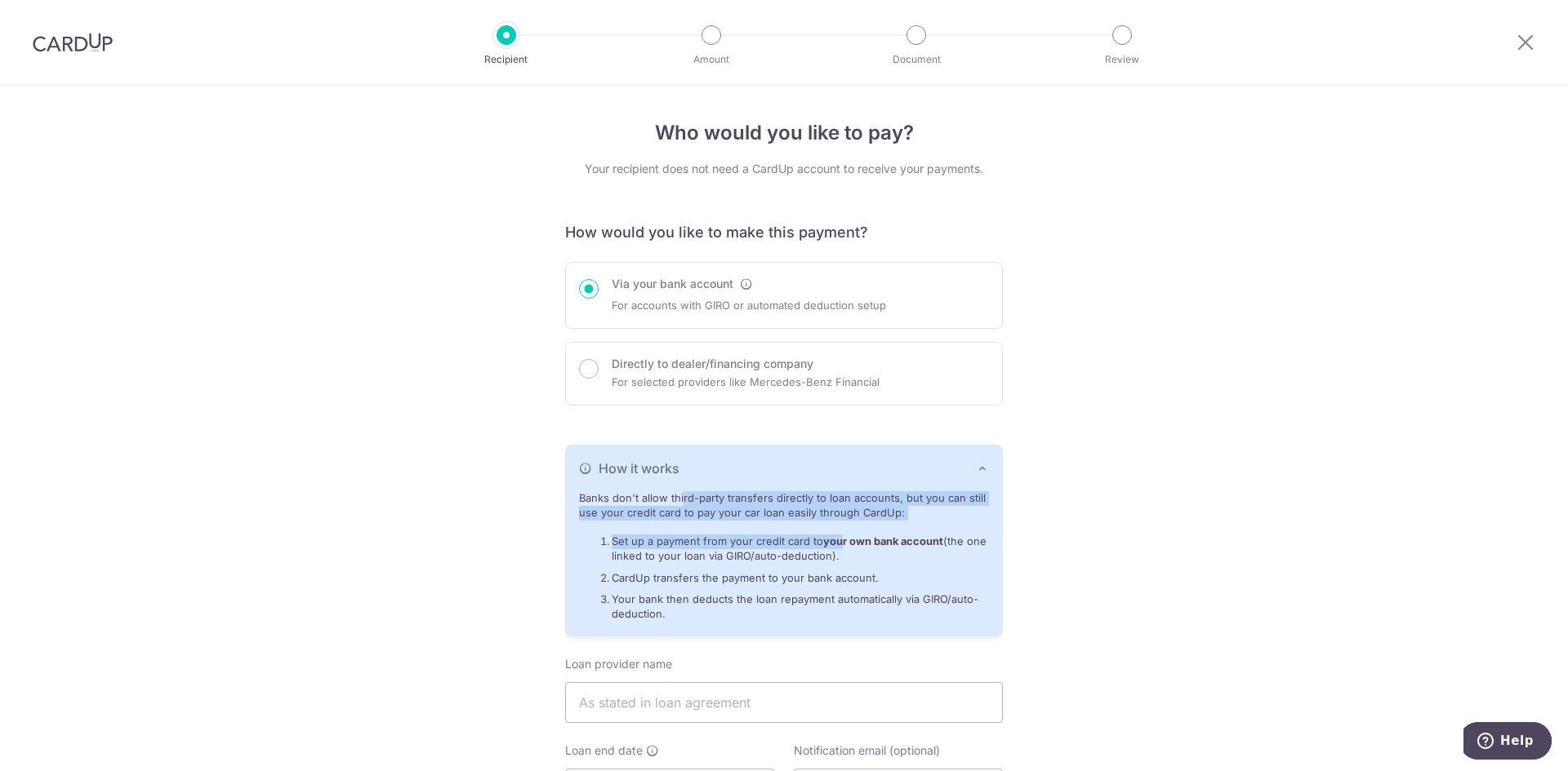
drag, startPoint x: 631, startPoint y: 501, endPoint x: 838, endPoint y: 549, distance: 212.5
click at [838, 549] on div "Banks don't allow third-party transfers directly to loan accounts, but you can …" at bounding box center [784, 563] width 436 height 144
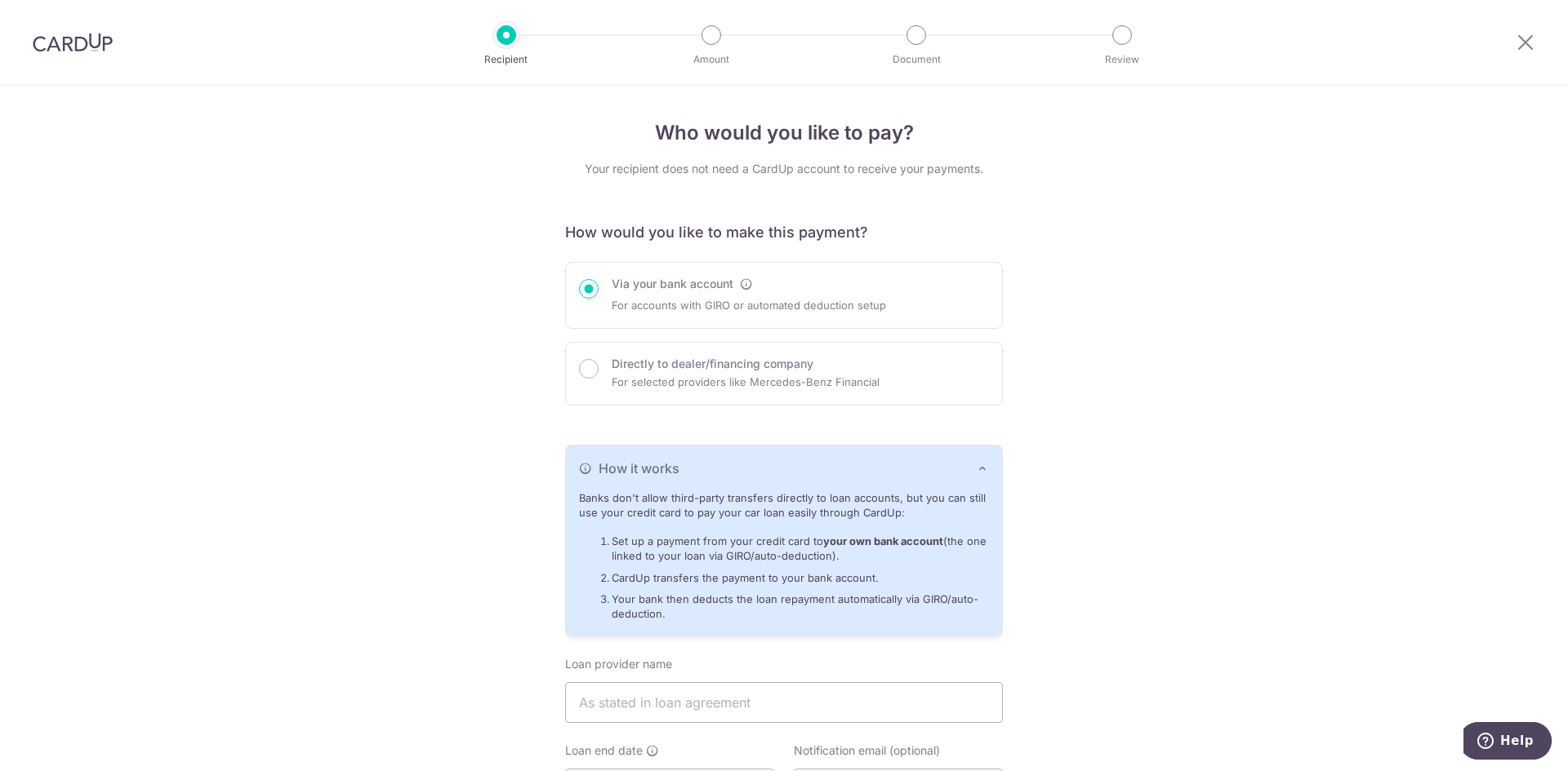
click at [853, 550] on li "Set up a payment from your credit card to your own bank account (the one linked…" at bounding box center [800, 549] width 377 height 30
click at [36, 44] on img at bounding box center [73, 43] width 80 height 19
click at [726, 354] on div "Directly to dealer/financing company For selected providers like Mercedes-Benz …" at bounding box center [784, 374] width 438 height 64
radio input "false"
radio input "true"
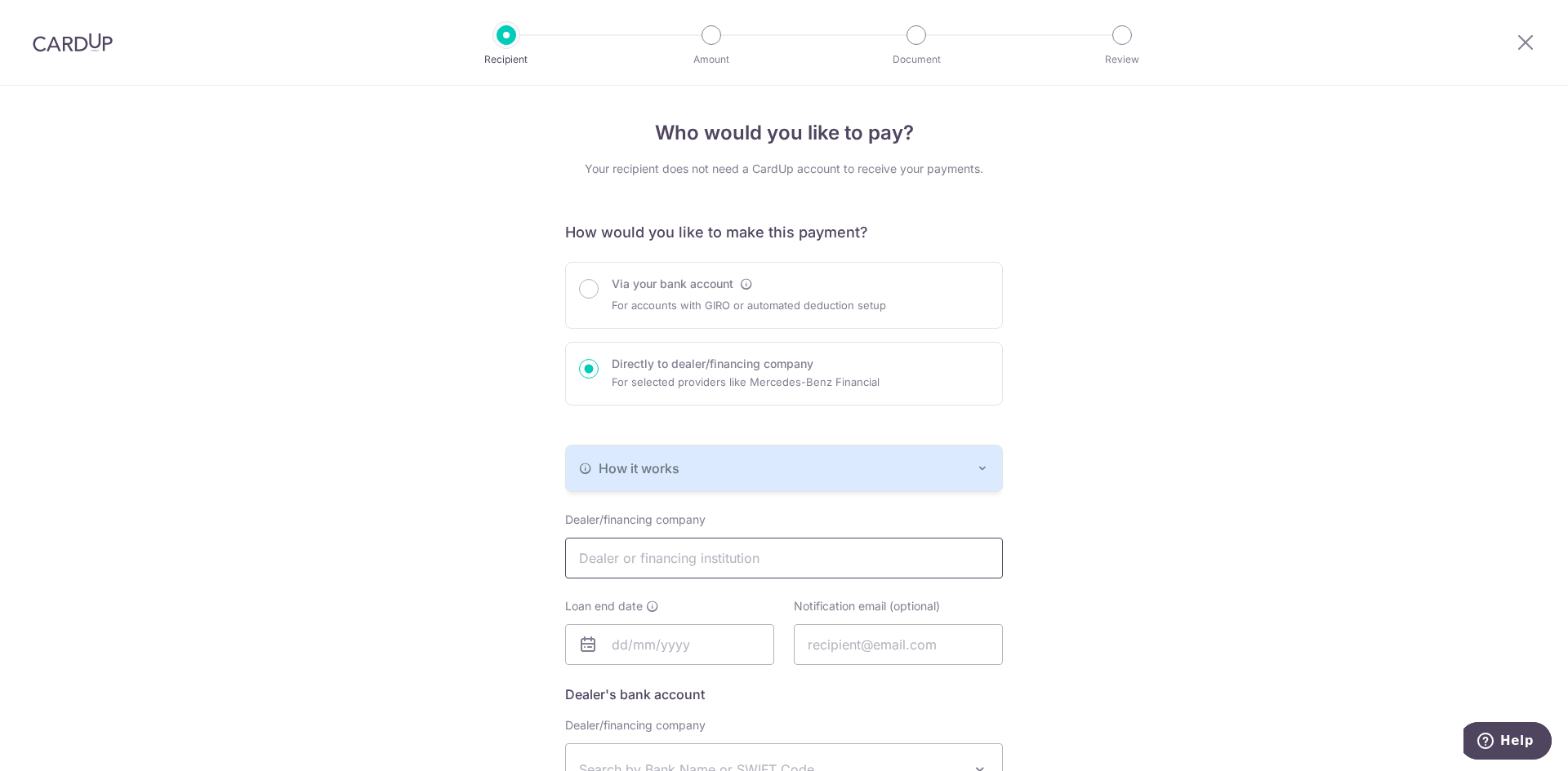
click at [825, 548] on input "text" at bounding box center [784, 558] width 438 height 41
type input "Maybank"
drag, startPoint x: 1531, startPoint y: 50, endPoint x: 941, endPoint y: 103, distance: 592.4
click at [1531, 50] on icon at bounding box center [1525, 42] width 19 height 20
drag, startPoint x: 1528, startPoint y: 38, endPoint x: 842, endPoint y: 95, distance: 688.4
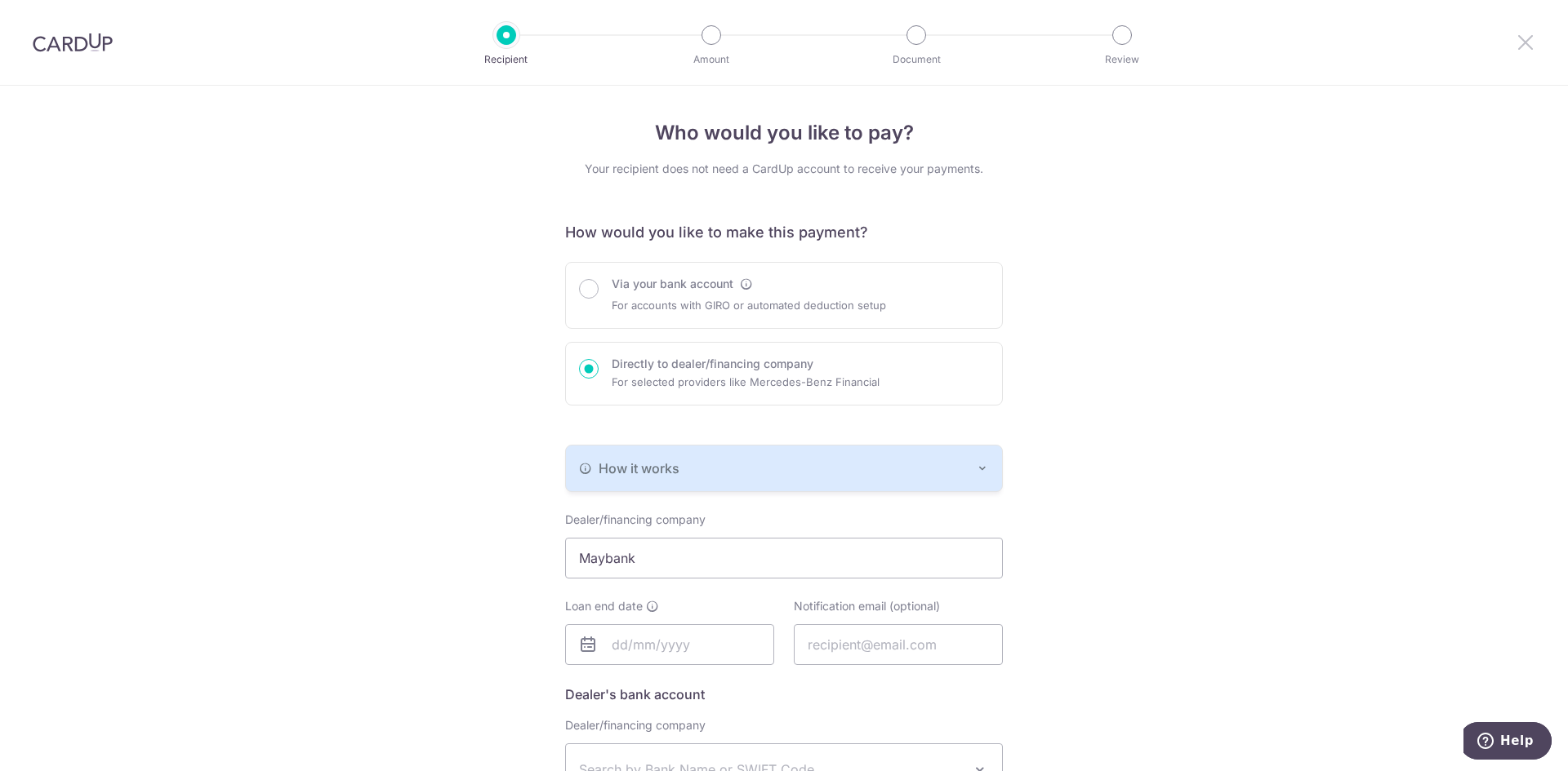
click at [1528, 38] on icon at bounding box center [1525, 42] width 19 height 20
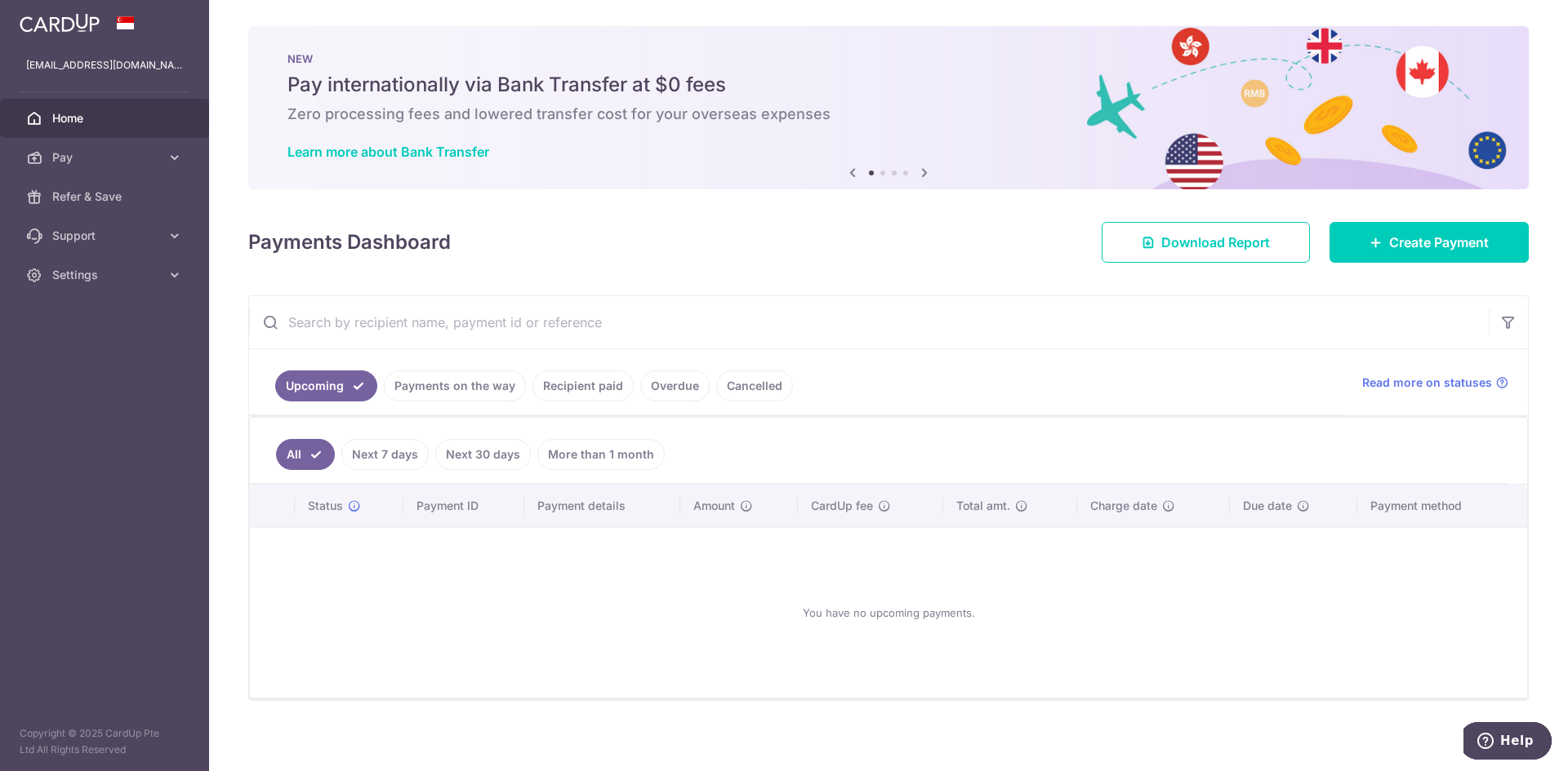
click at [328, 390] on link "Upcoming" at bounding box center [326, 386] width 102 height 31
click at [102, 279] on span "Settings" at bounding box center [106, 275] width 108 height 16
click at [80, 353] on span "Logout" at bounding box center [106, 353] width 108 height 16
